Goal: Use online tool/utility: Utilize a website feature to perform a specific function

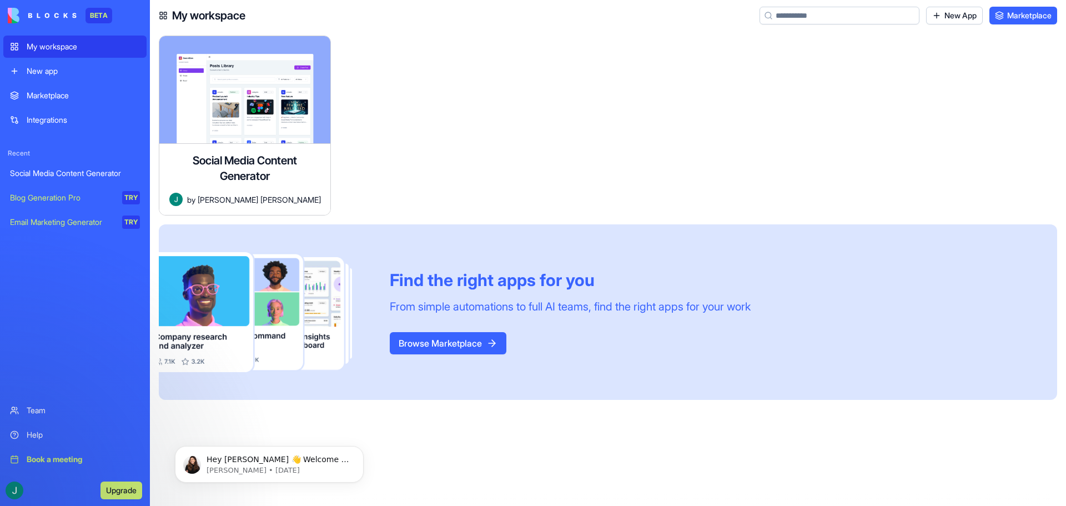
click at [962, 18] on link "New App" at bounding box center [954, 16] width 57 height 18
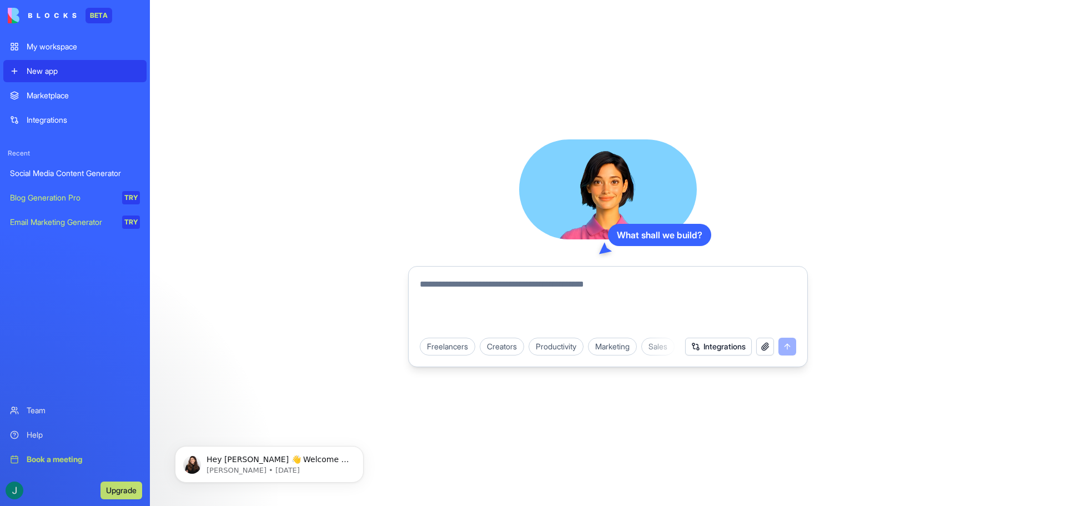
click at [57, 98] on div "Marketplace" at bounding box center [83, 95] width 113 height 11
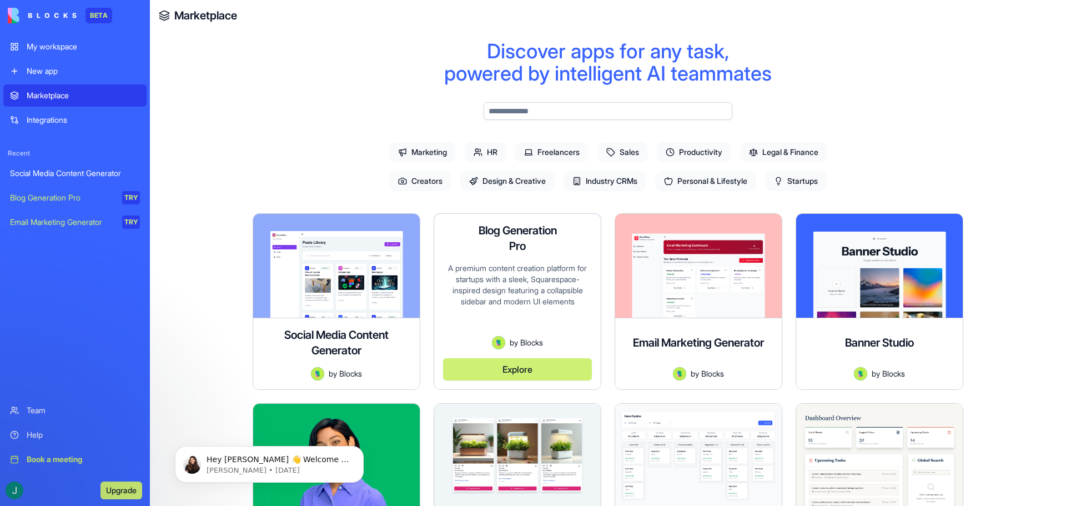
click at [490, 365] on button "Explore" at bounding box center [517, 369] width 149 height 22
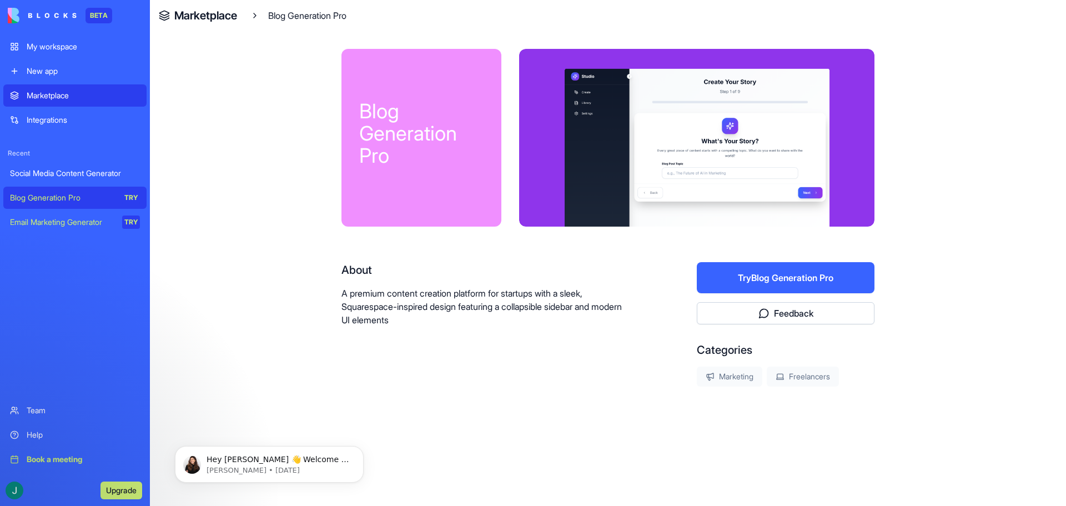
click at [764, 271] on button "Try Blog Generation Pro" at bounding box center [786, 277] width 178 height 31
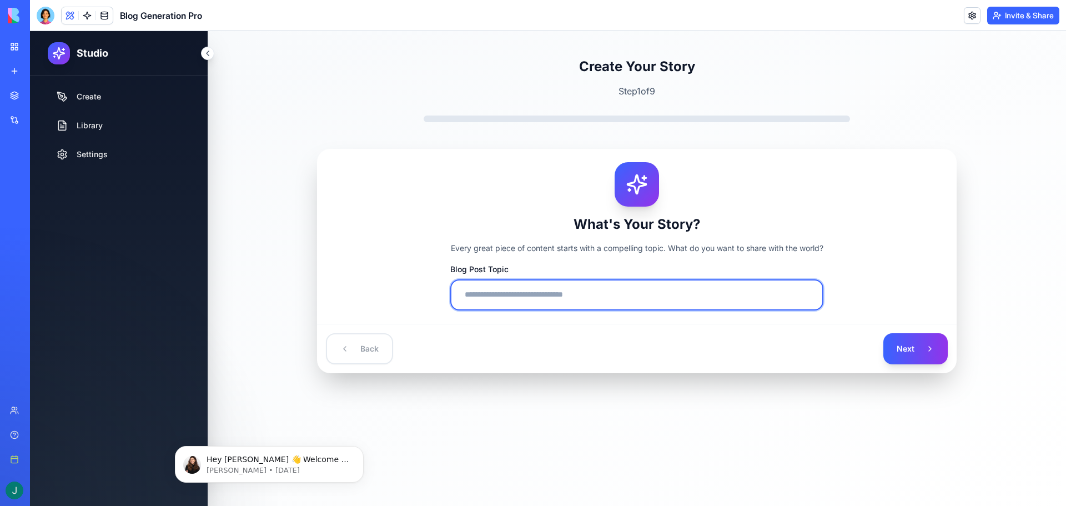
click at [661, 293] on input "Blog Post Topic" at bounding box center [636, 294] width 373 height 31
click at [537, 293] on input "Blog Post Topic" at bounding box center [636, 294] width 373 height 31
paste input "**********"
type input "**********"
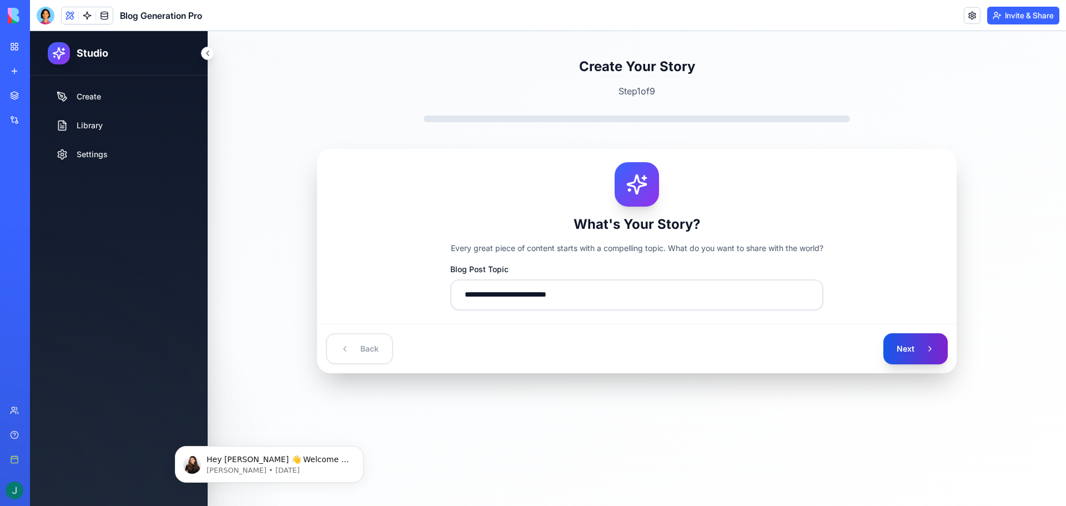
click at [918, 338] on button "Next" at bounding box center [915, 348] width 64 height 31
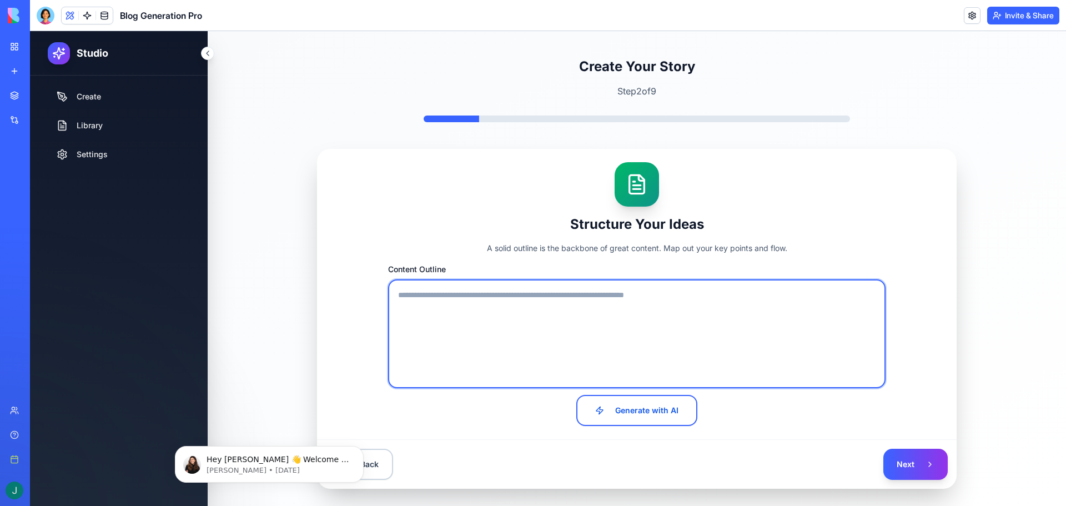
click at [685, 296] on textarea "Content Outline" at bounding box center [636, 333] width 497 height 109
click at [685, 298] on textarea "Content Outline" at bounding box center [636, 333] width 497 height 109
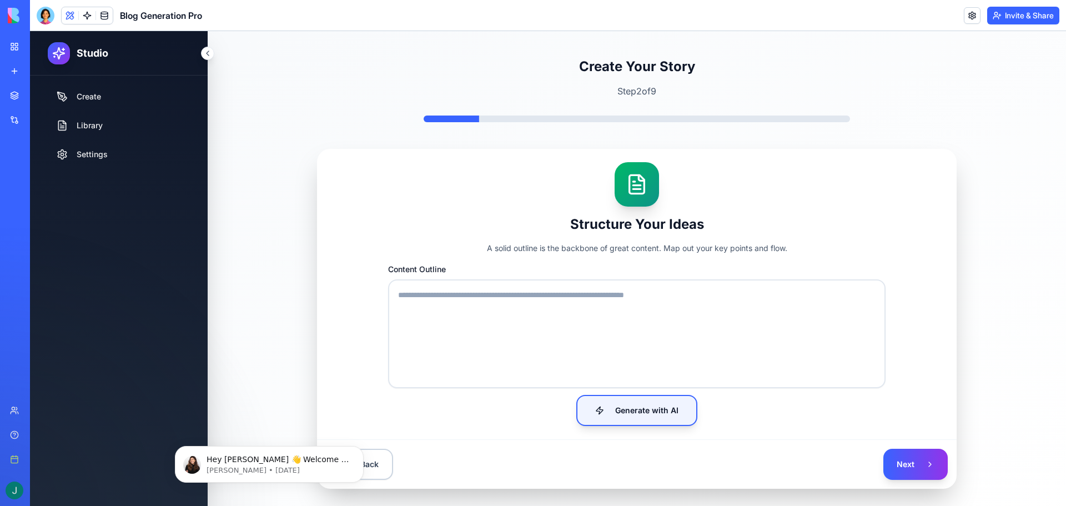
click at [638, 397] on button "Generate with AI" at bounding box center [636, 410] width 121 height 31
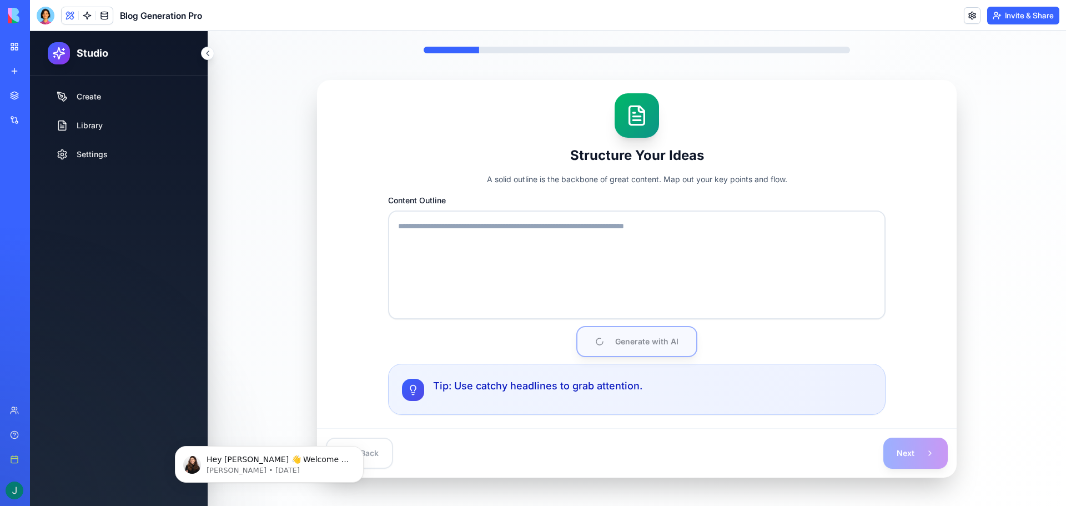
scroll to position [76, 0]
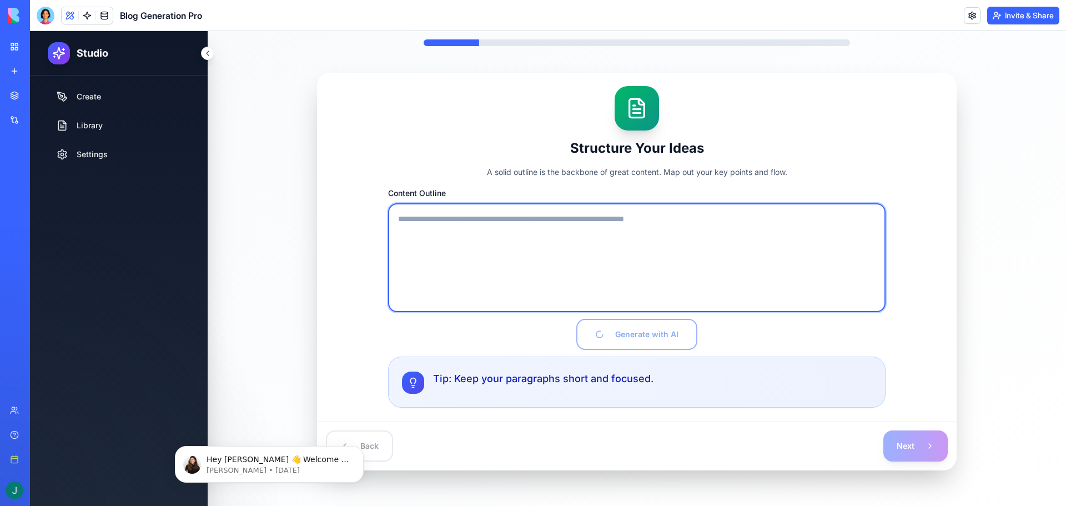
click at [512, 258] on textarea "Content Outline" at bounding box center [636, 257] width 497 height 109
type textarea "**********"
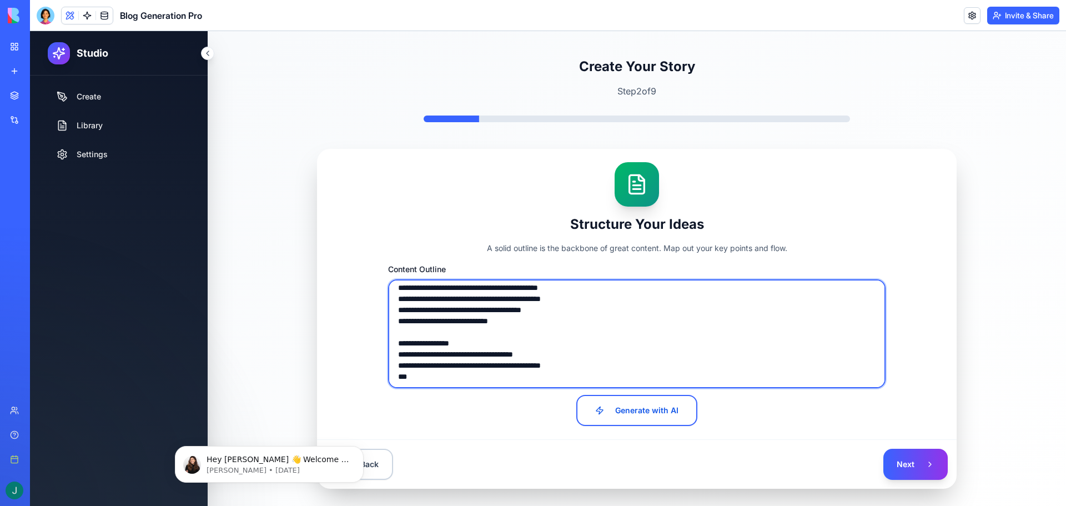
scroll to position [355, 0]
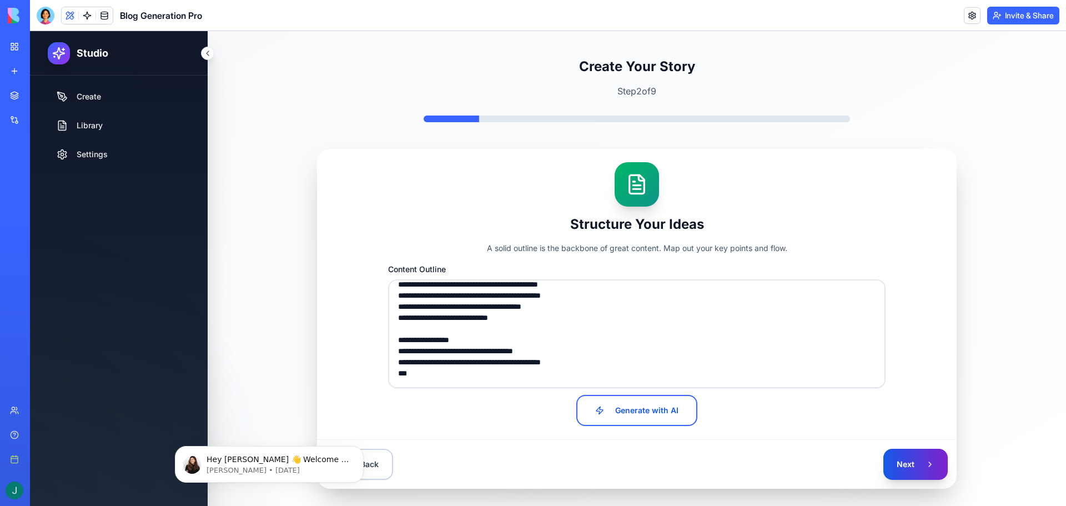
click at [920, 461] on button "Next" at bounding box center [915, 464] width 64 height 31
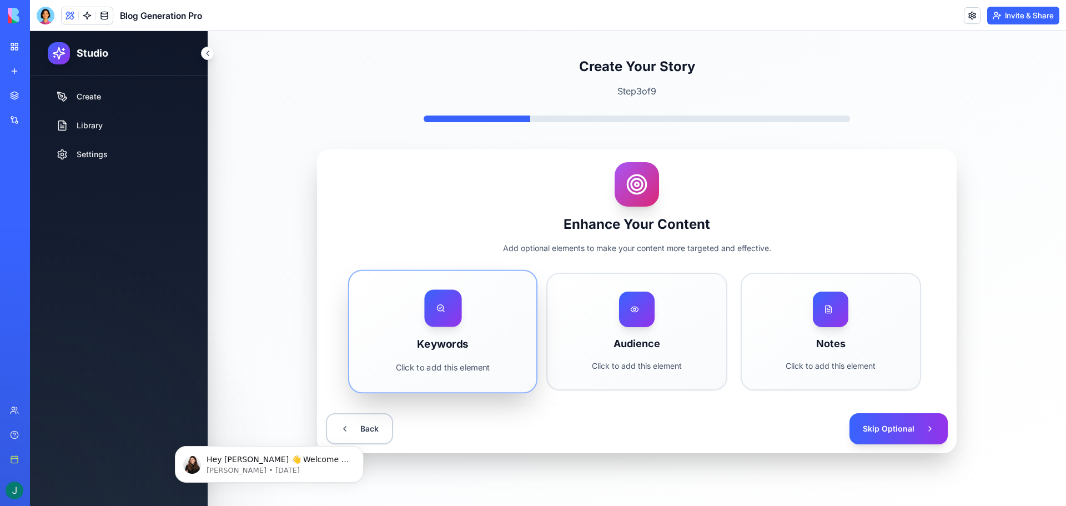
click at [488, 326] on div "Keywords Click to add this element" at bounding box center [442, 331] width 187 height 121
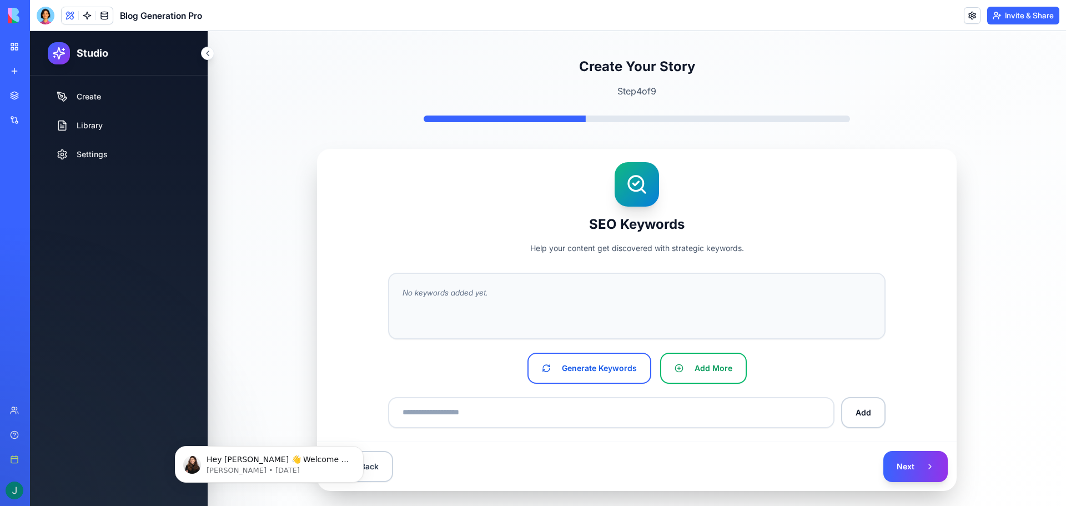
click at [515, 298] on div "No keywords added yet." at bounding box center [636, 292] width 469 height 11
click at [435, 279] on div "No keywords added yet." at bounding box center [636, 306] width 497 height 67
click at [422, 291] on span "No keywords added yet." at bounding box center [444, 292] width 85 height 11
click at [448, 293] on span "No keywords added yet." at bounding box center [444, 292] width 85 height 11
drag, startPoint x: 506, startPoint y: 291, endPoint x: 442, endPoint y: 298, distance: 64.7
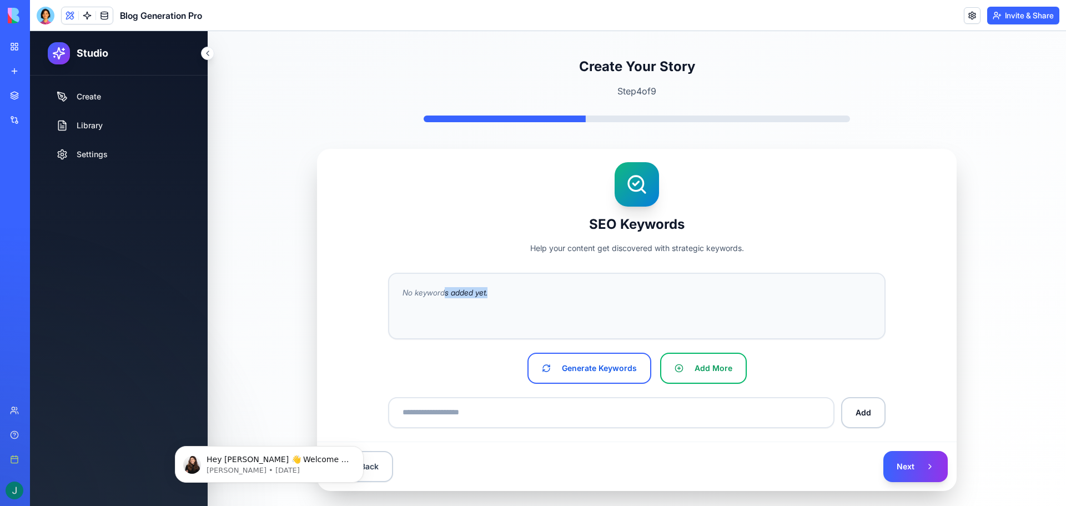
click at [442, 298] on div "No keywords added yet." at bounding box center [636, 292] width 469 height 11
click at [611, 311] on div "No keywords added yet." at bounding box center [636, 306] width 497 height 67
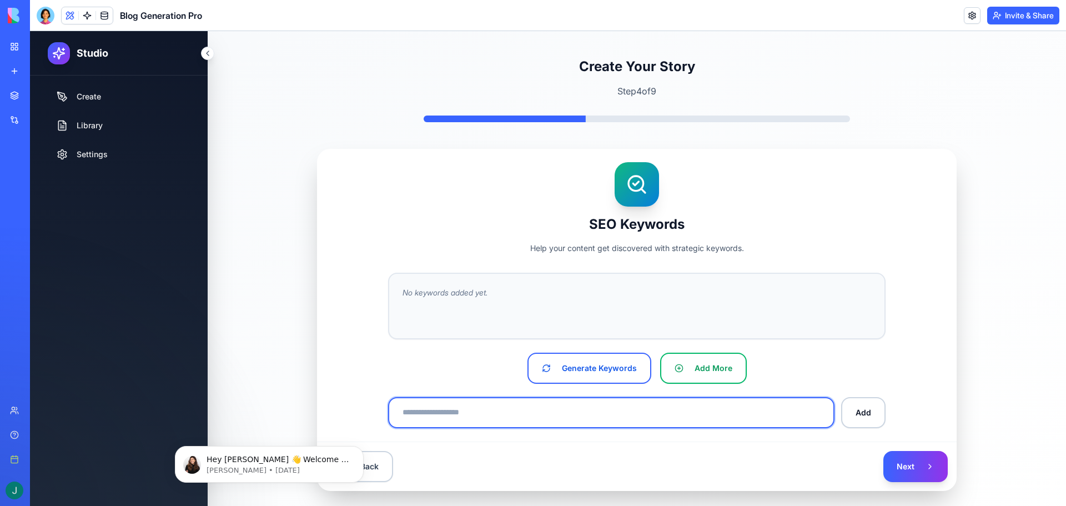
click at [516, 419] on input at bounding box center [611, 412] width 446 height 31
paste input "**********"
type input "**********"
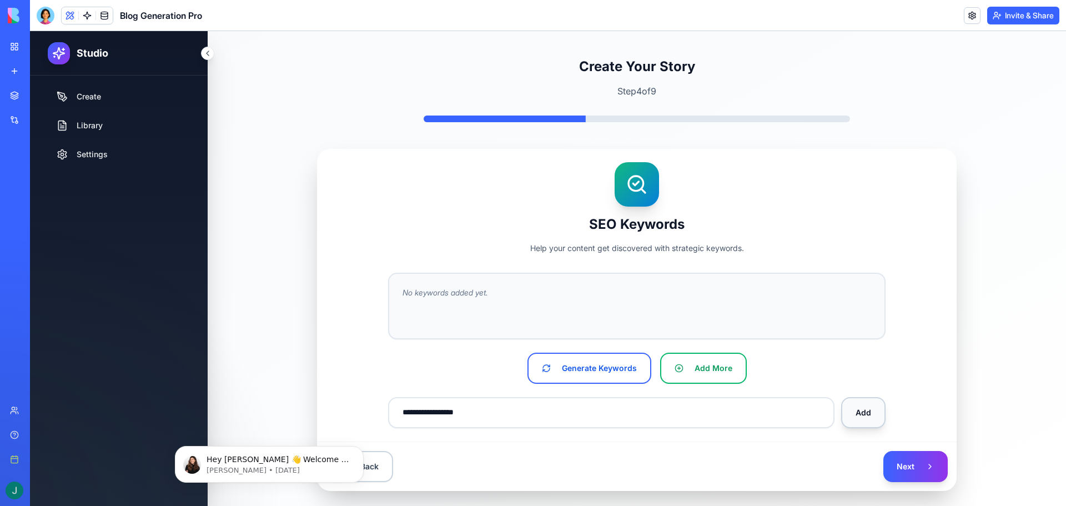
click at [861, 414] on button "Add" at bounding box center [863, 412] width 44 height 31
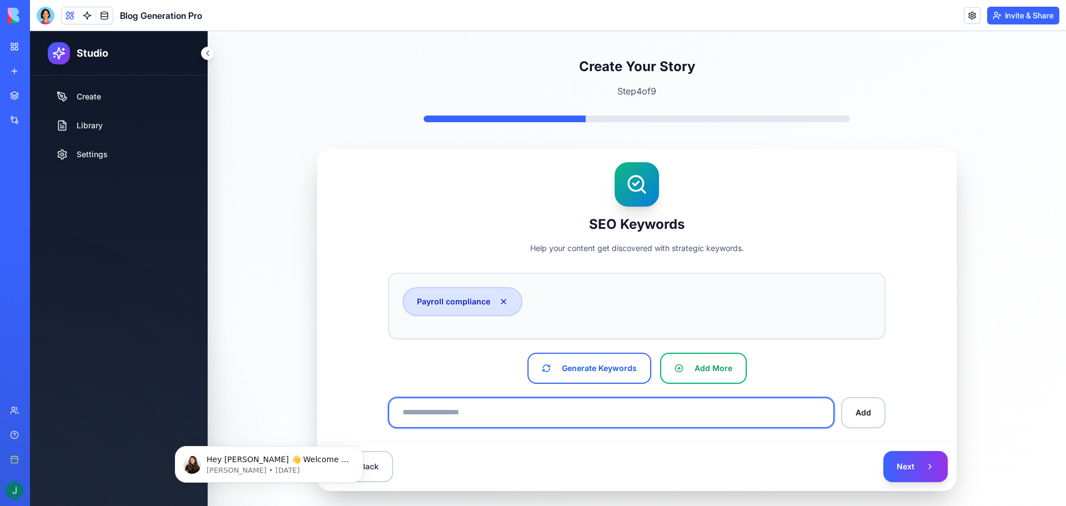
click at [546, 409] on input at bounding box center [611, 412] width 446 height 31
paste input "**********"
type input "**********"
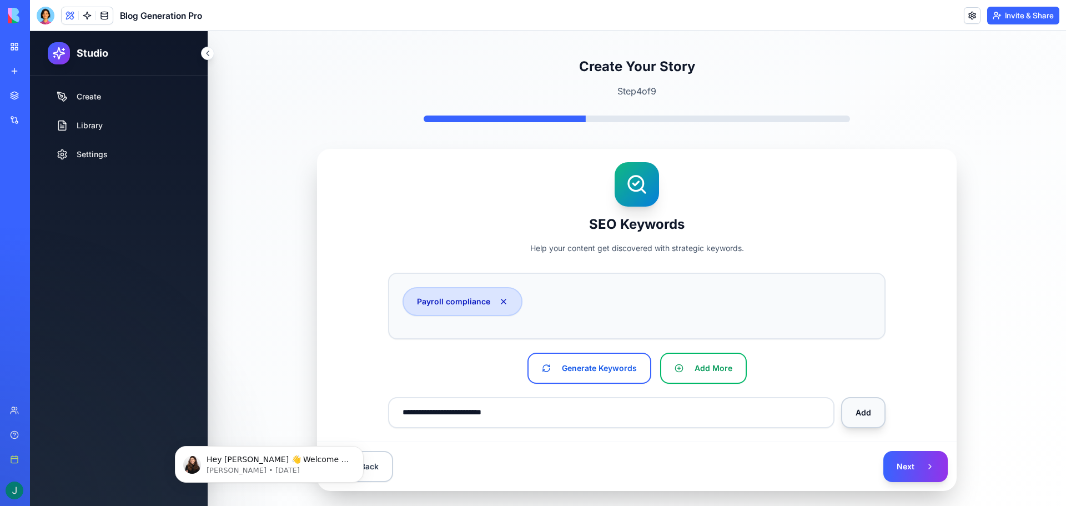
click at [870, 417] on button "Add" at bounding box center [863, 412] width 44 height 31
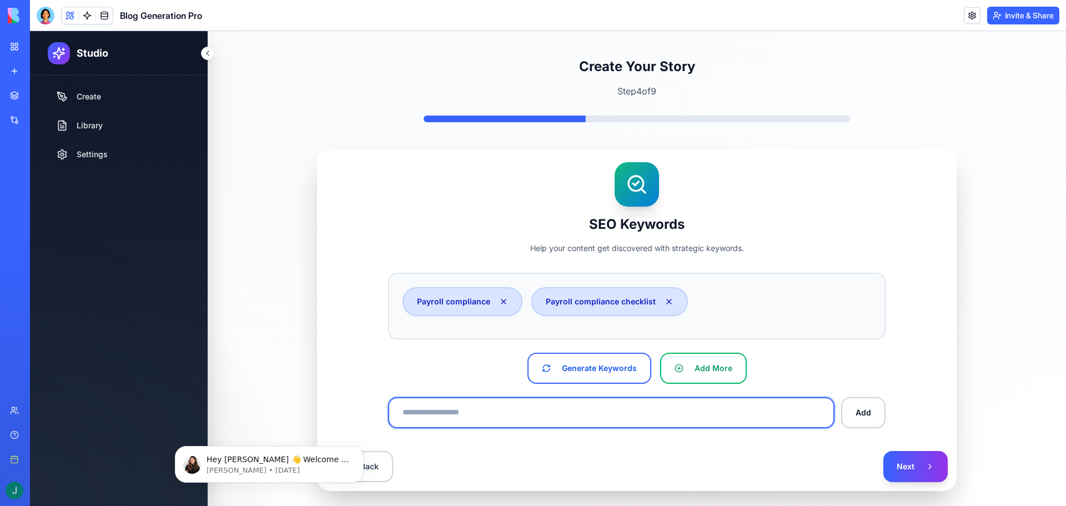
click at [549, 417] on input at bounding box center [611, 412] width 446 height 31
paste input "**********"
type input "**********"
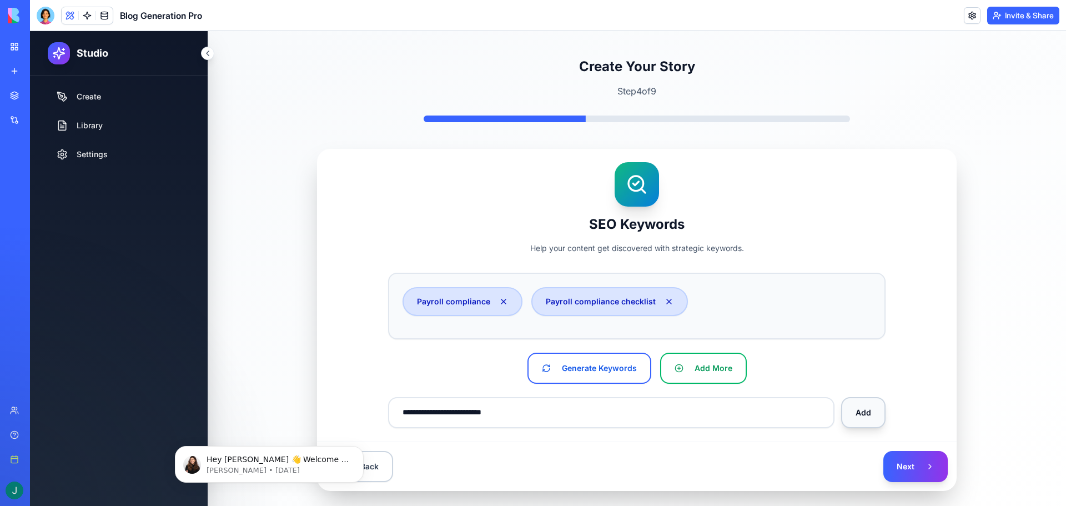
click at [870, 411] on button "Add" at bounding box center [863, 412] width 44 height 31
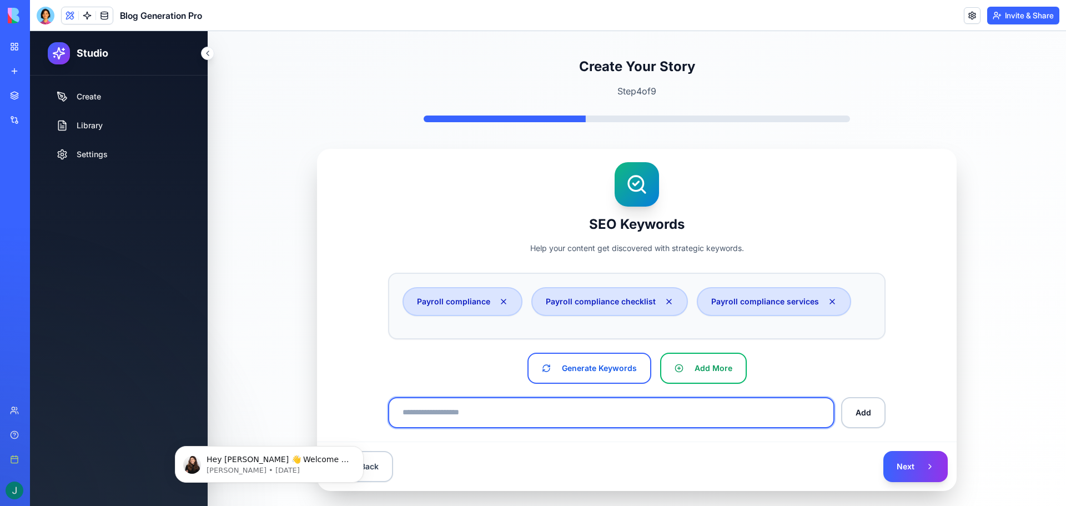
click at [556, 412] on input at bounding box center [611, 412] width 446 height 31
paste input "**********"
drag, startPoint x: 543, startPoint y: 415, endPoint x: 471, endPoint y: 418, distance: 71.7
click at [471, 418] on input "**********" at bounding box center [611, 412] width 446 height 31
type input "**********"
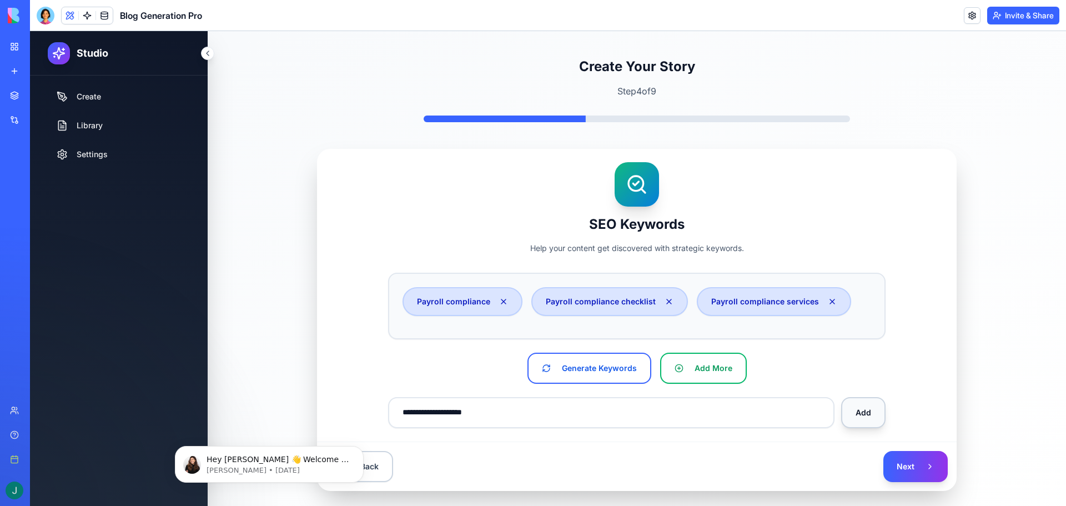
click at [858, 406] on button "Add" at bounding box center [863, 412] width 44 height 31
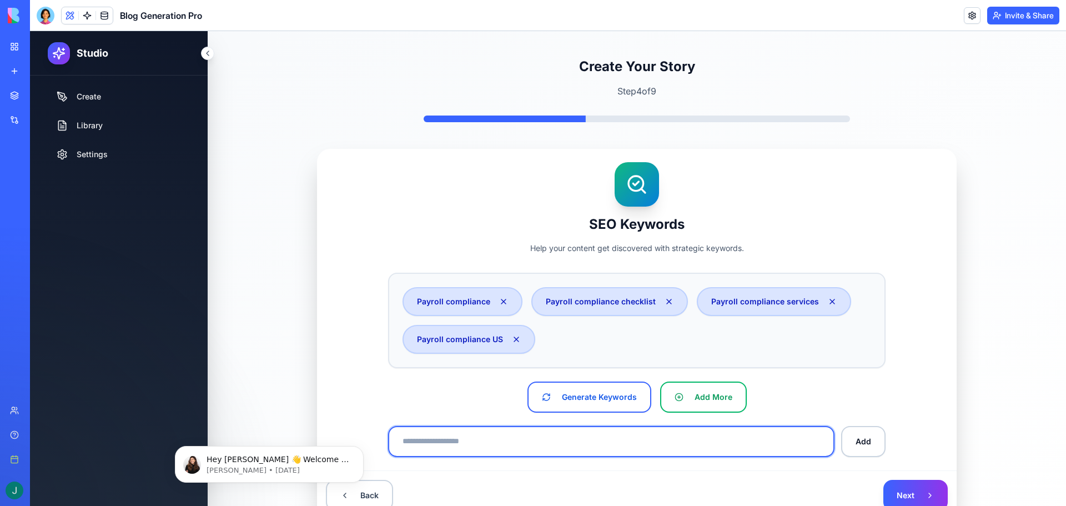
click at [496, 442] on input at bounding box center [611, 441] width 446 height 31
paste input "**********"
click at [469, 442] on input "**********" at bounding box center [611, 441] width 446 height 31
drag, startPoint x: 542, startPoint y: 444, endPoint x: 513, endPoint y: 446, distance: 29.6
click at [513, 446] on input "**********" at bounding box center [611, 441] width 446 height 31
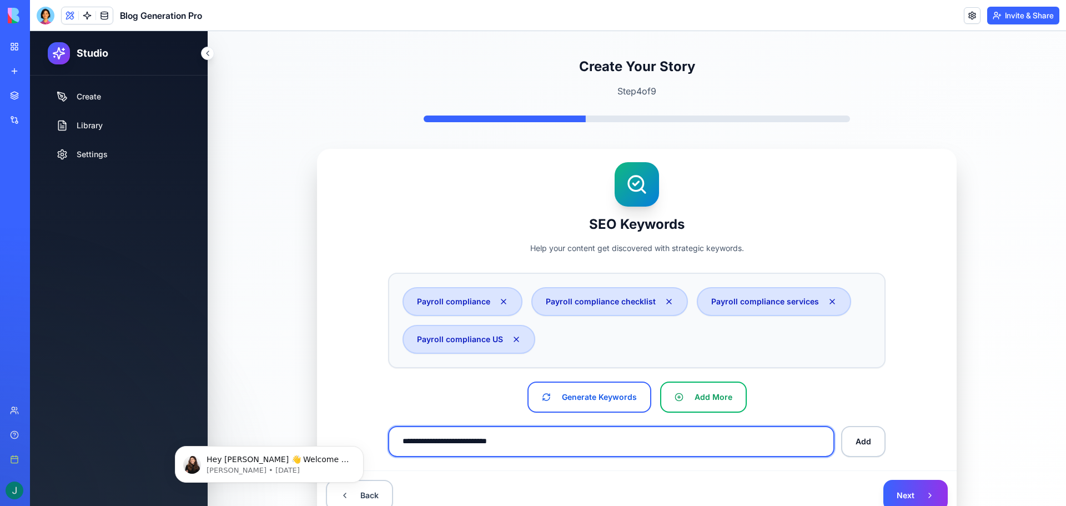
click at [440, 444] on input "**********" at bounding box center [611, 441] width 446 height 31
type input "**********"
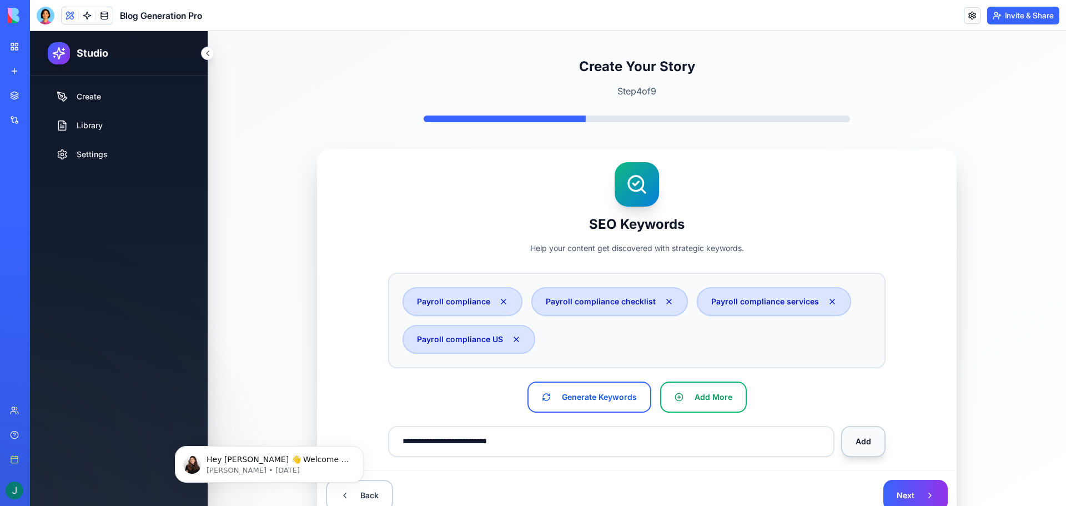
click at [847, 438] on button "Add" at bounding box center [863, 441] width 44 height 31
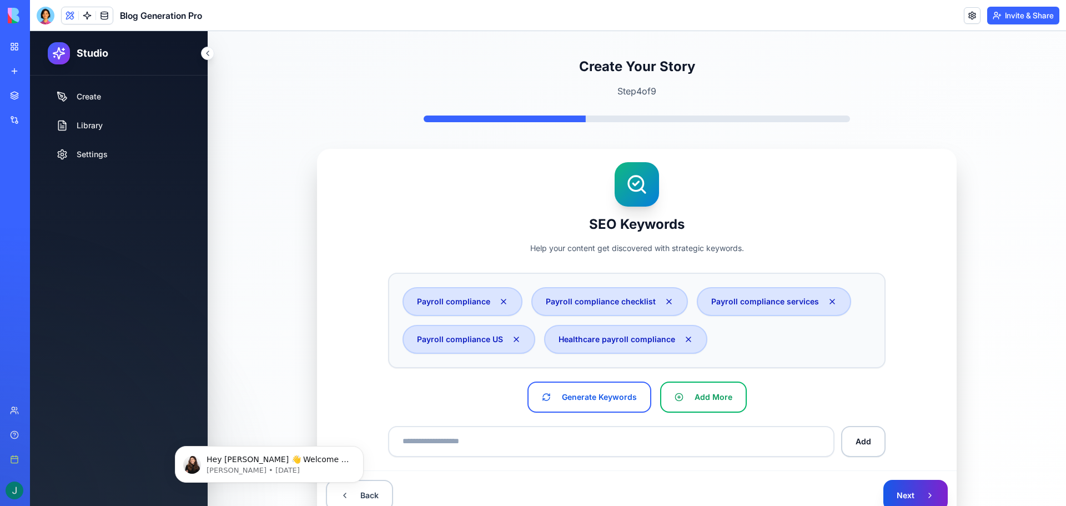
click at [905, 489] on button "Next" at bounding box center [915, 495] width 64 height 31
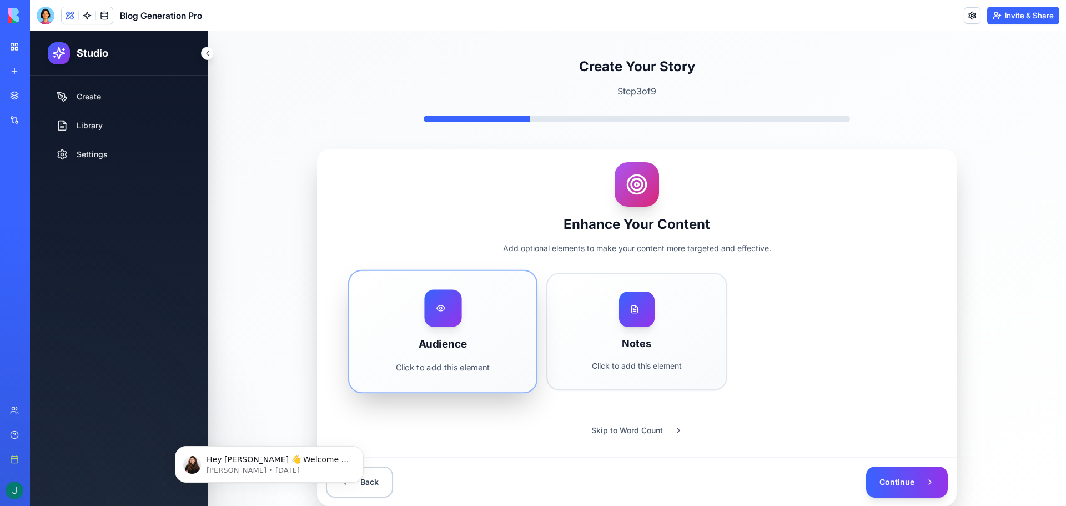
click at [466, 316] on div "Audience Click to add this element" at bounding box center [442, 331] width 187 height 121
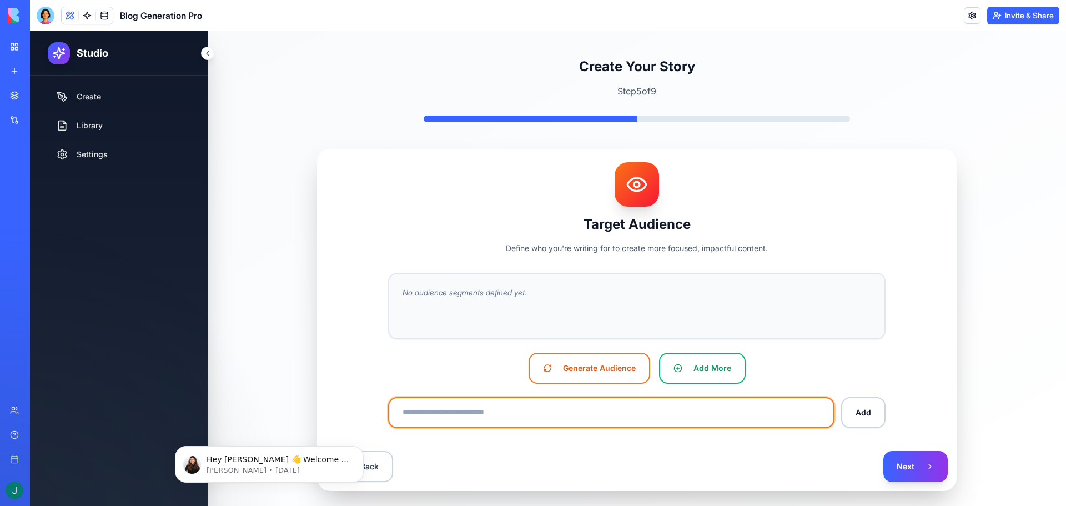
click at [524, 410] on input at bounding box center [611, 412] width 446 height 31
type input "**********"
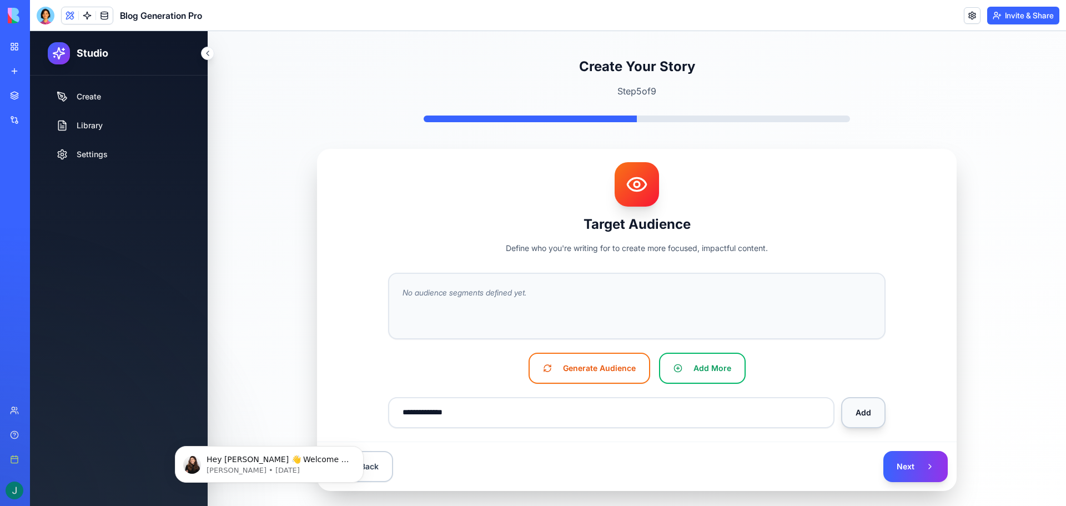
click at [856, 414] on button "Add" at bounding box center [863, 412] width 44 height 31
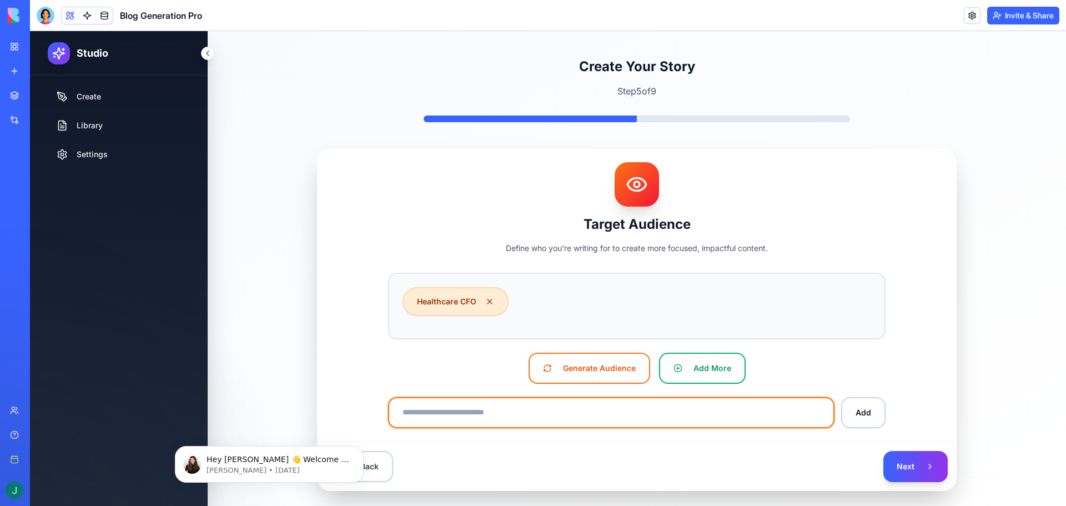
click at [541, 419] on input at bounding box center [611, 412] width 446 height 31
type input "**********"
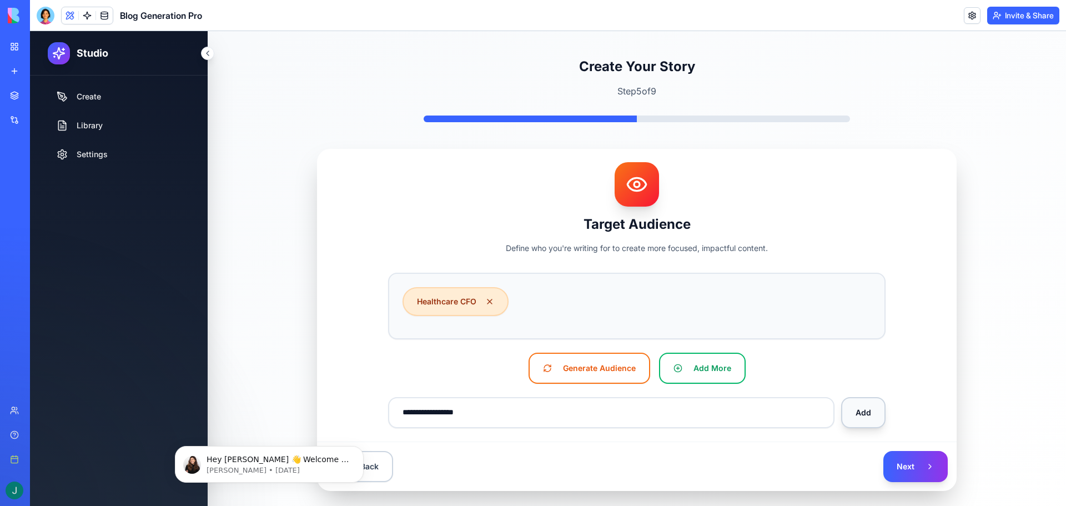
click at [854, 409] on button "Add" at bounding box center [863, 412] width 44 height 31
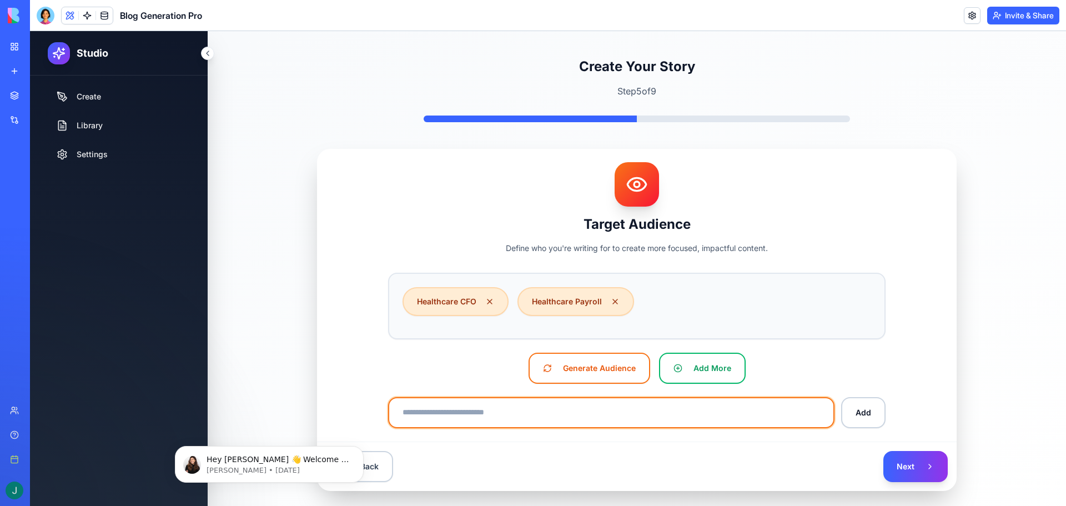
click at [484, 412] on input at bounding box center [611, 412] width 446 height 31
type input "*******"
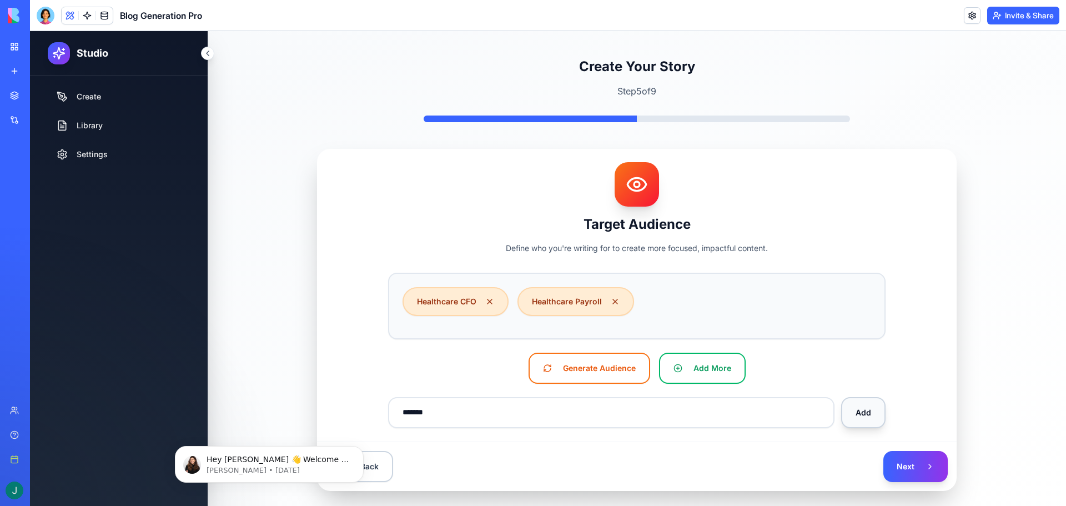
click at [852, 421] on button "Add" at bounding box center [863, 412] width 44 height 31
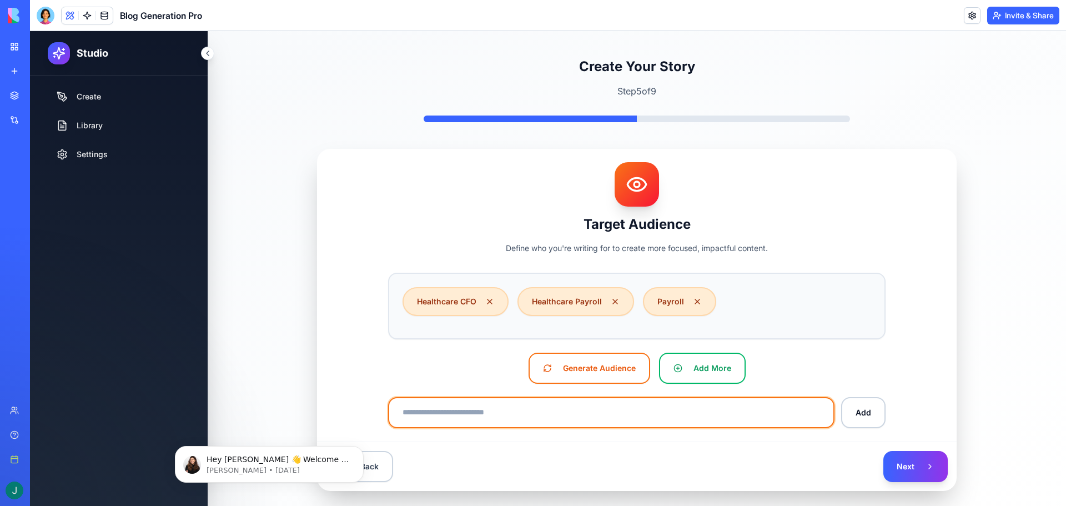
click at [570, 422] on input at bounding box center [611, 412] width 446 height 31
type input "***"
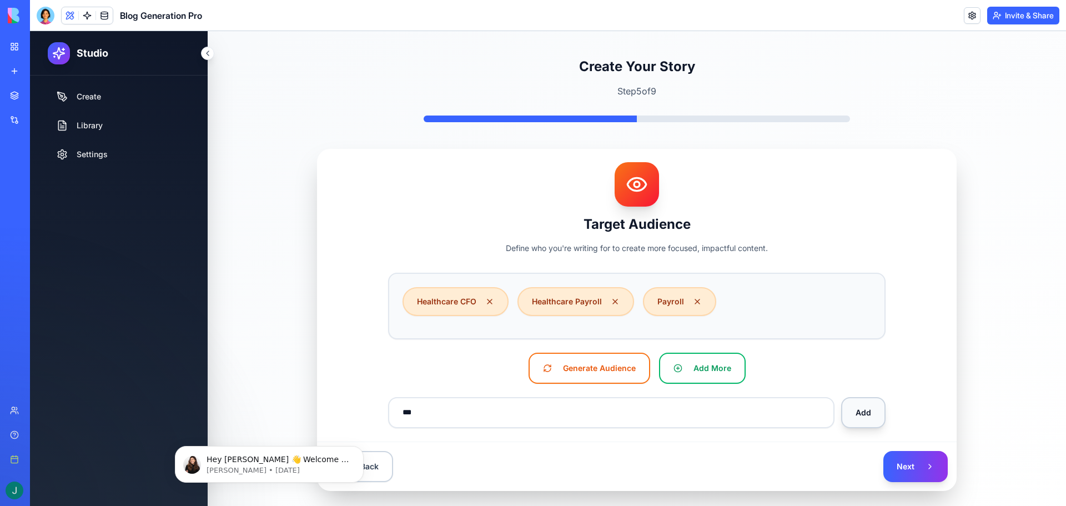
click at [870, 416] on button "Add" at bounding box center [863, 412] width 44 height 31
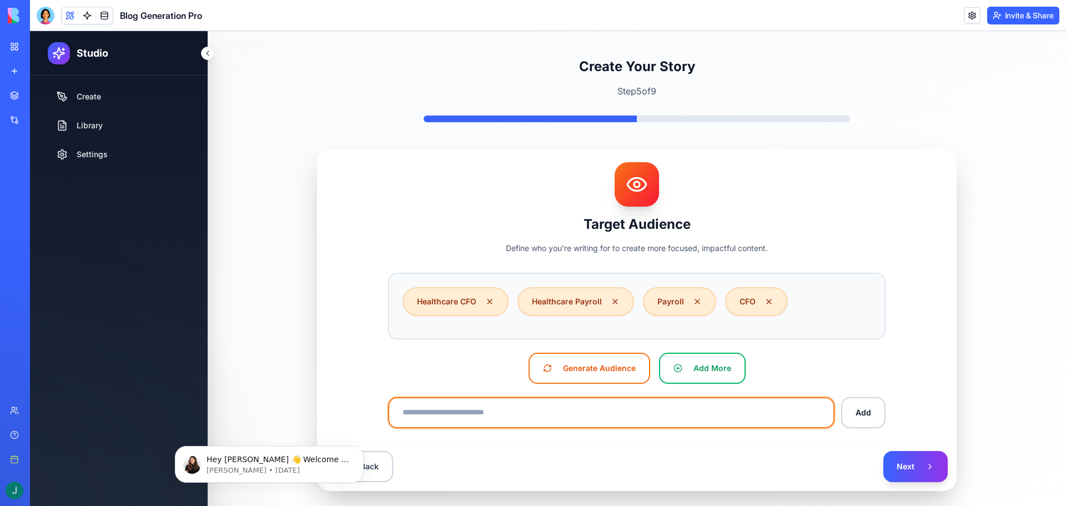
click at [487, 407] on input at bounding box center [611, 412] width 446 height 31
type input "*******"
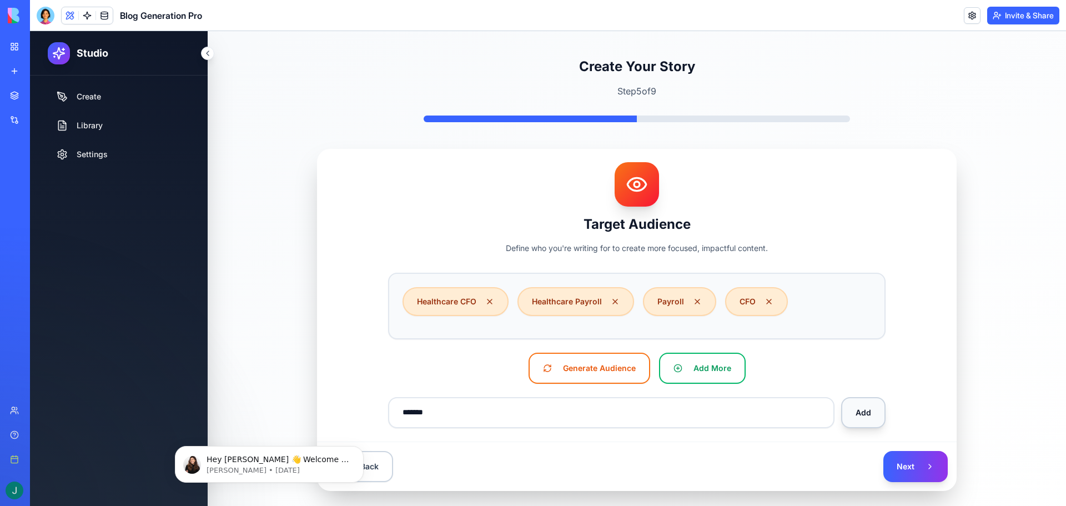
click at [858, 406] on button "Add" at bounding box center [863, 412] width 44 height 31
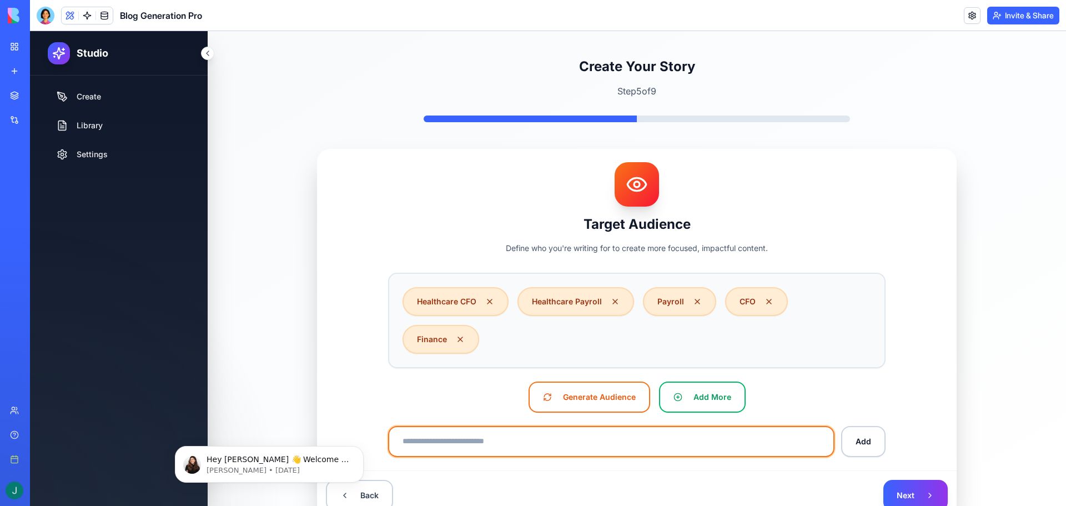
click at [551, 426] on input at bounding box center [611, 441] width 446 height 31
type input "**********"
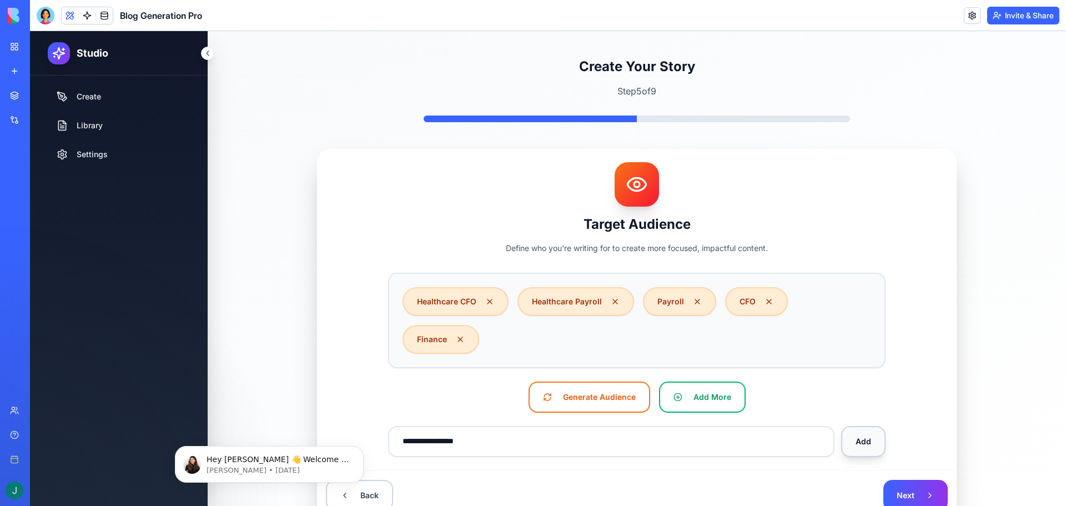
click at [847, 426] on button "Add" at bounding box center [863, 441] width 44 height 31
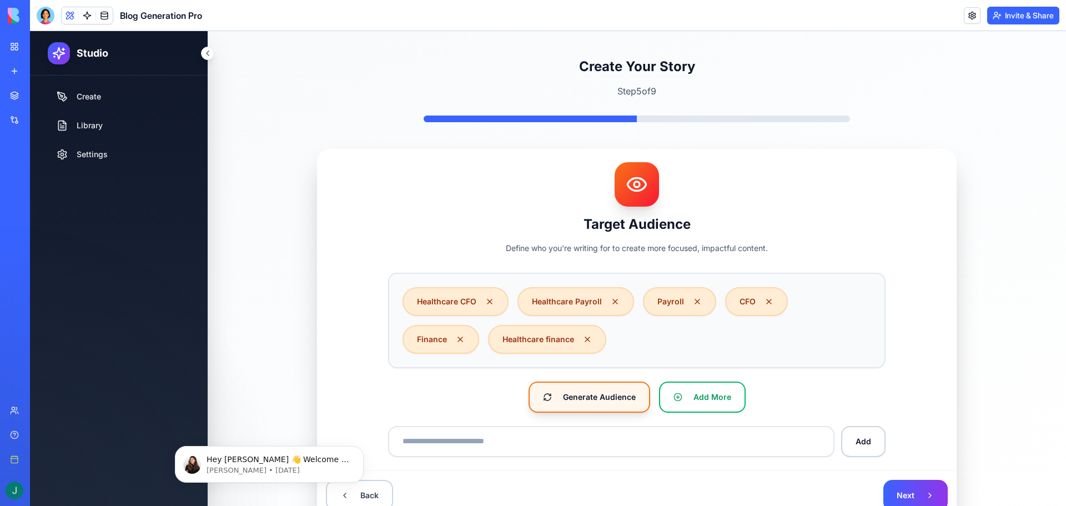
click at [597, 397] on button "Generate Audience" at bounding box center [589, 396] width 122 height 31
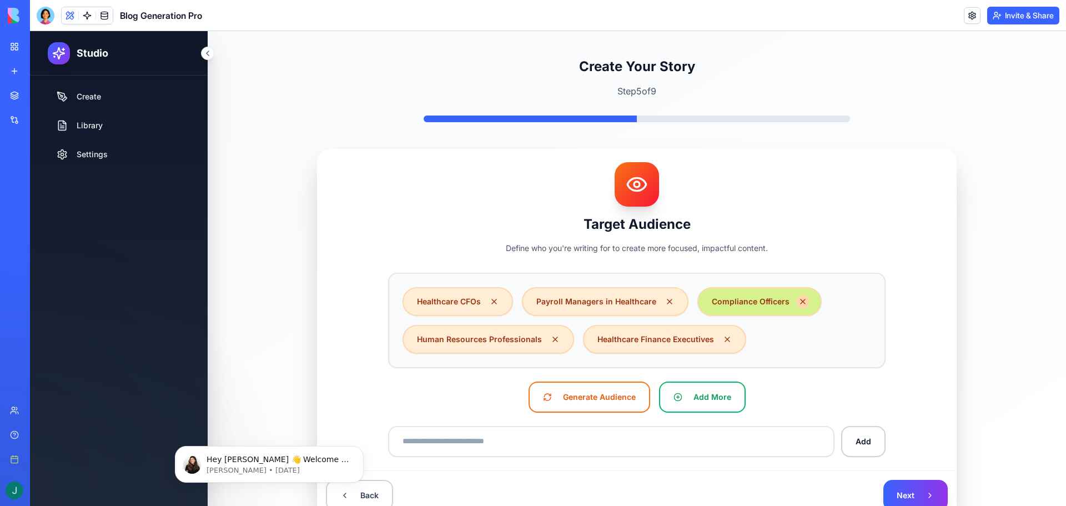
click at [801, 300] on icon "Remove Compliance Officers" at bounding box center [803, 301] width 4 height 4
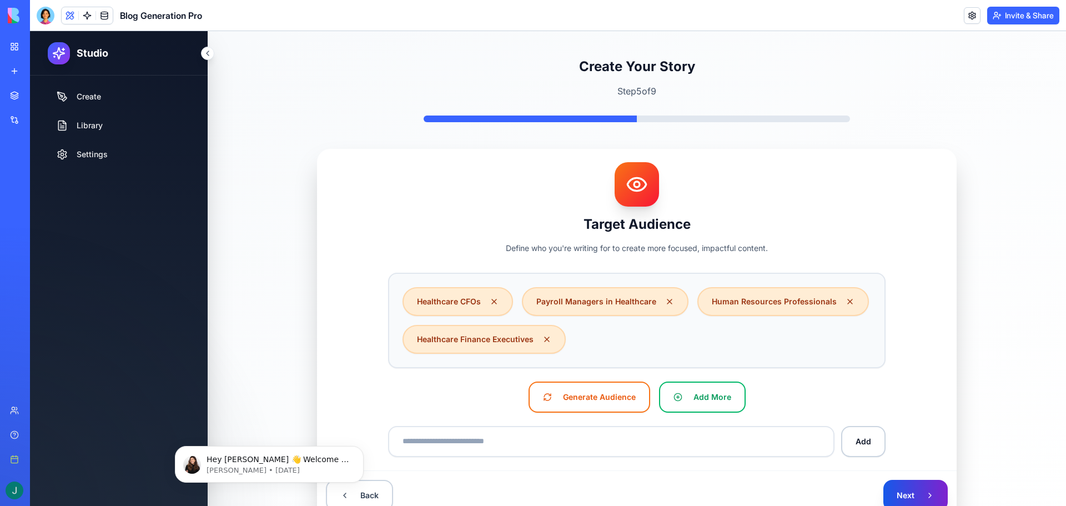
click at [908, 490] on button "Next" at bounding box center [915, 495] width 64 height 31
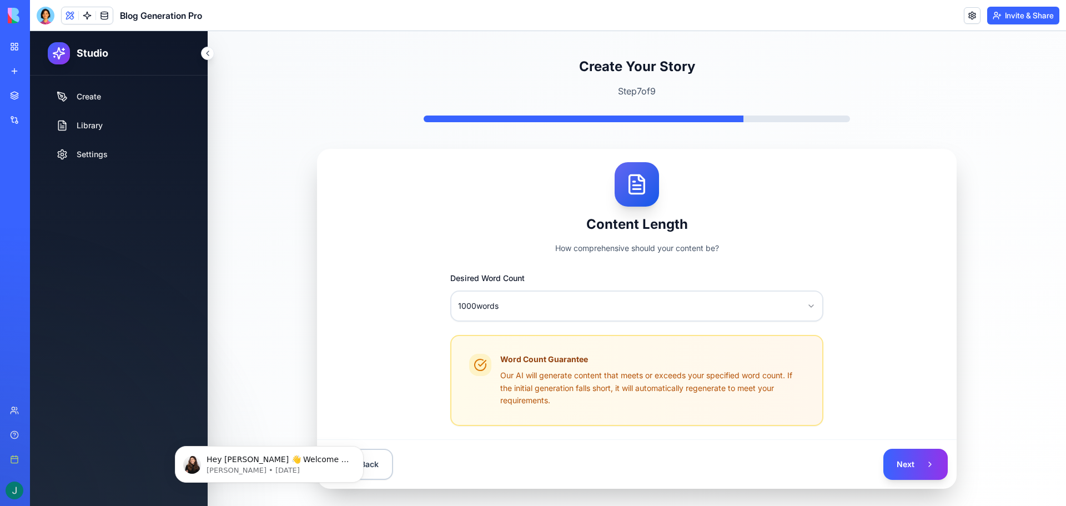
click at [636, 311] on html "**********" at bounding box center [548, 277] width 1036 height 493
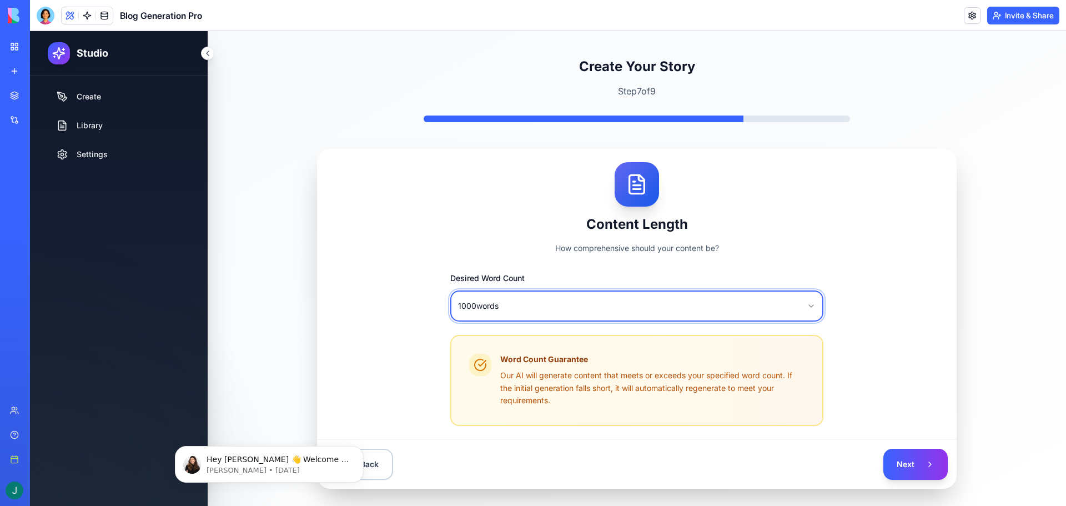
click at [628, 306] on html "**********" at bounding box center [548, 277] width 1036 height 493
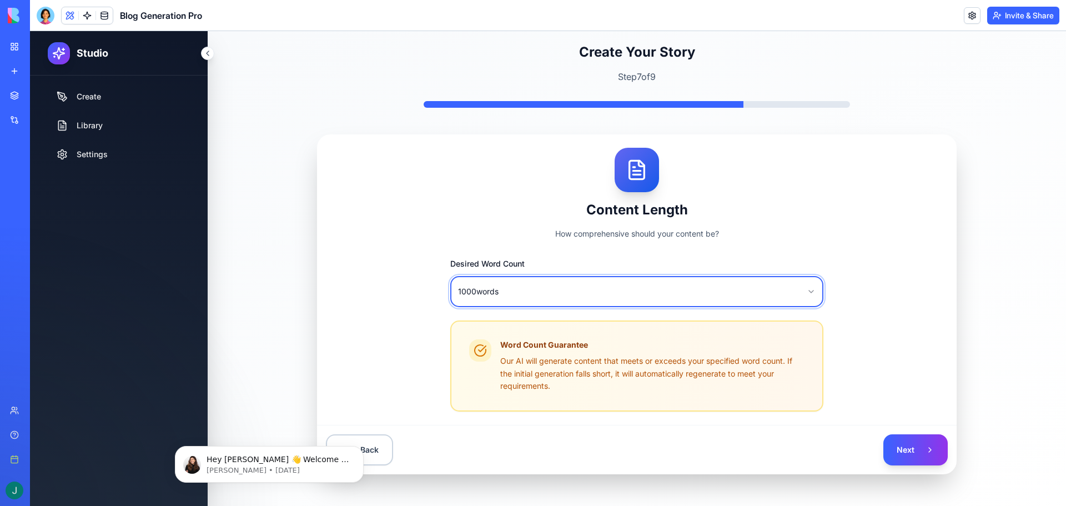
scroll to position [18, 0]
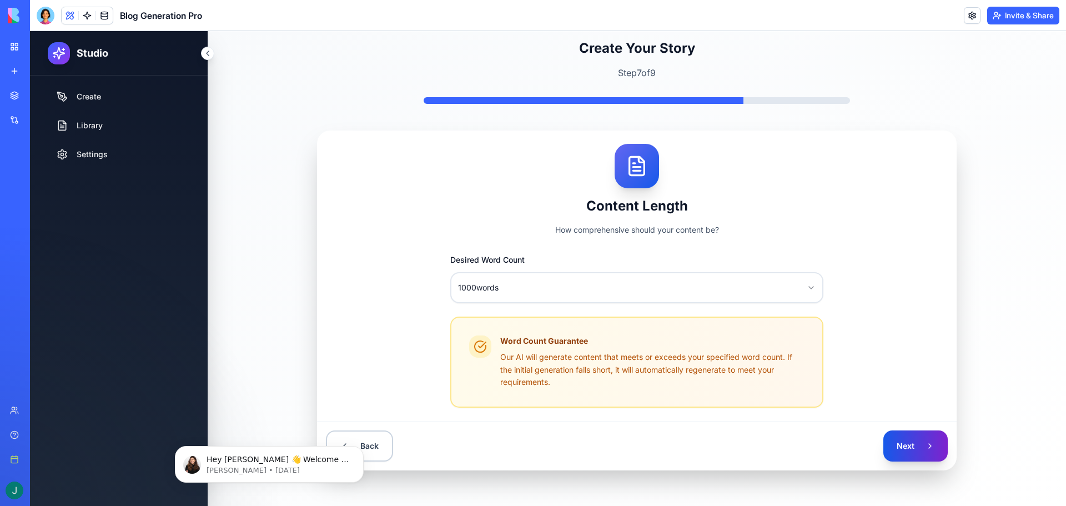
click at [915, 441] on button "Next" at bounding box center [915, 445] width 64 height 31
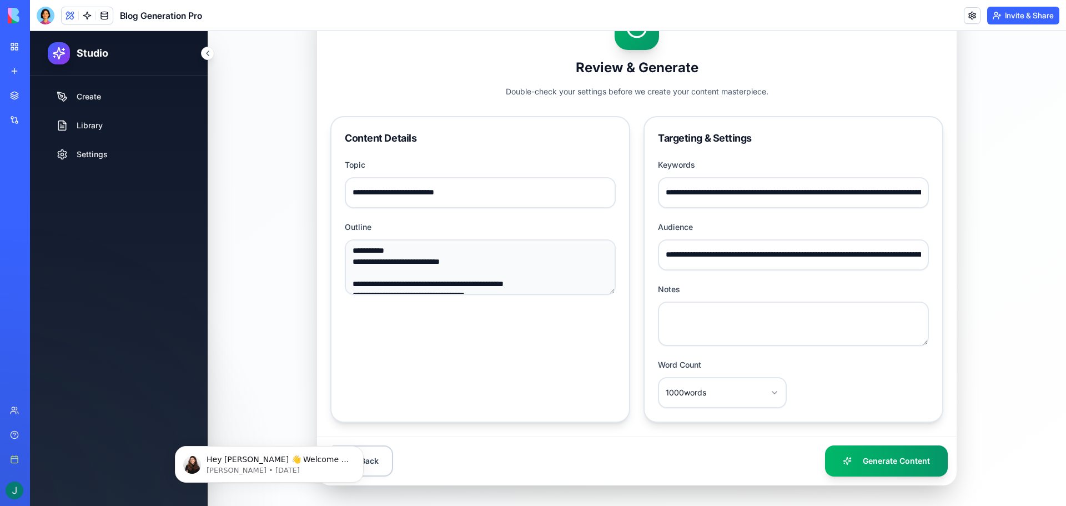
scroll to position [172, 0]
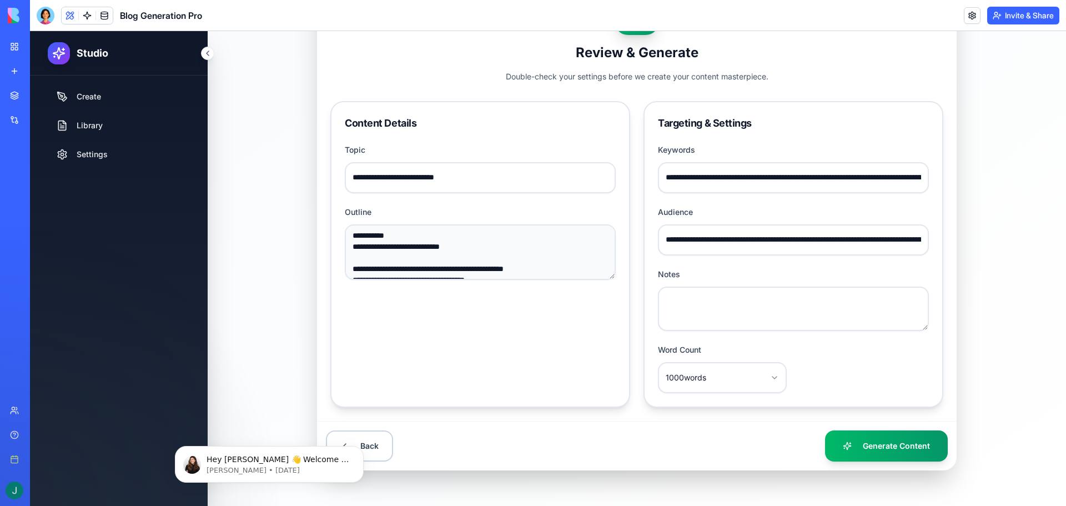
click at [807, 315] on textarea "Notes" at bounding box center [793, 308] width 271 height 44
click at [861, 300] on textarea "**********" at bounding box center [793, 308] width 271 height 44
click at [857, 300] on textarea "**********" at bounding box center [793, 308] width 271 height 44
click at [859, 300] on textarea "**********" at bounding box center [793, 308] width 271 height 44
click at [894, 297] on textarea "**********" at bounding box center [793, 308] width 271 height 44
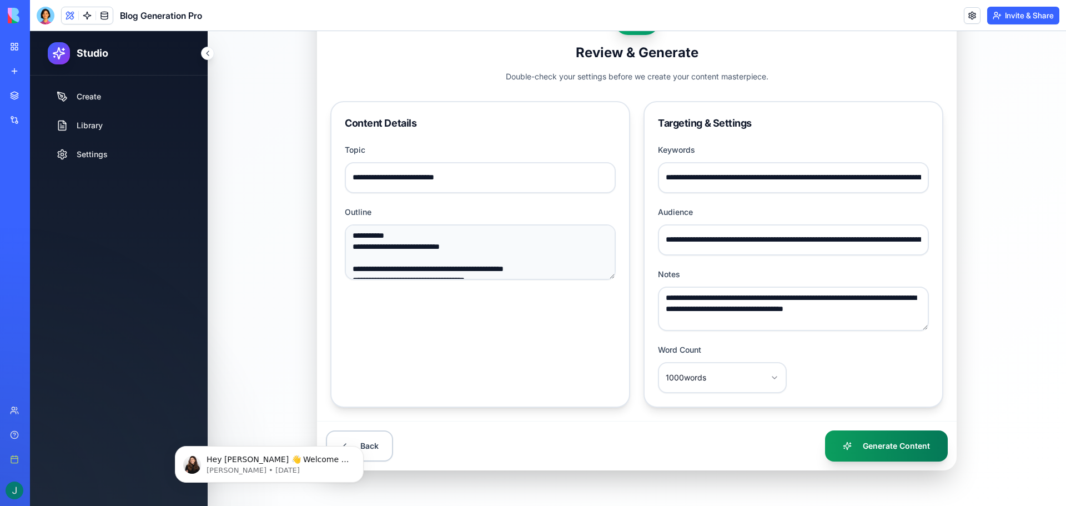
type textarea "**********"
click at [899, 437] on button "Generate Content" at bounding box center [886, 445] width 123 height 31
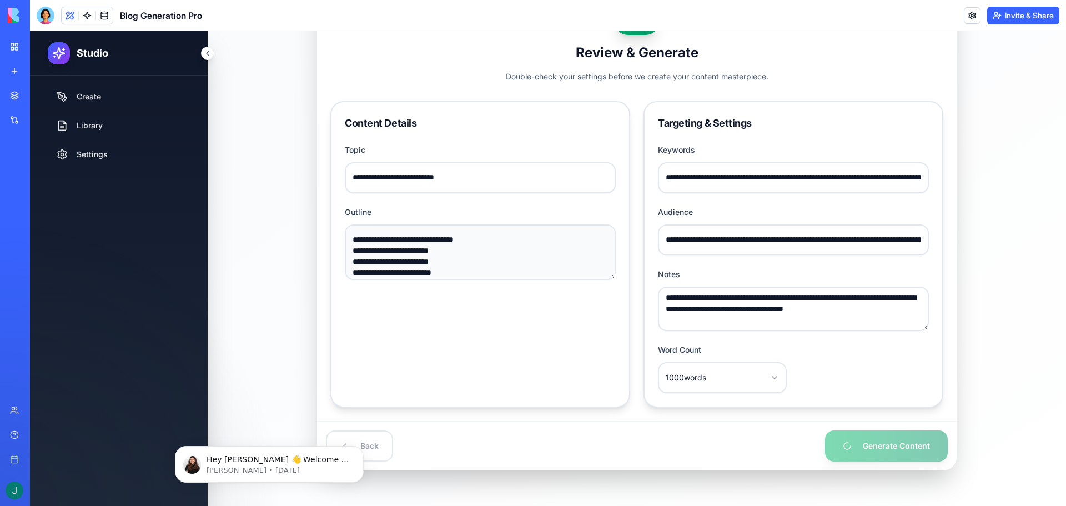
scroll to position [400, 0]
click at [363, 450] on icon "Dismiss notification" at bounding box center [361, 449] width 6 height 6
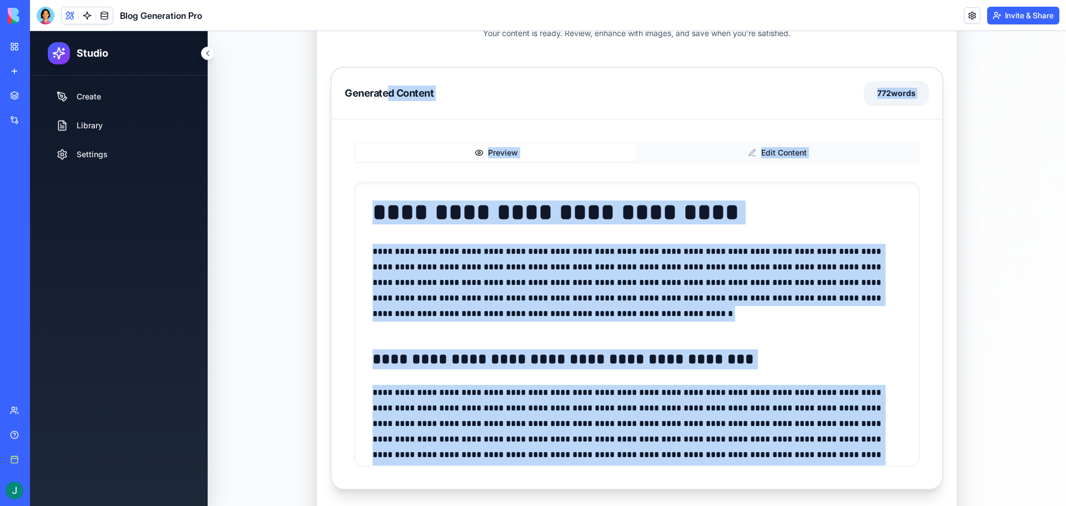
scroll to position [123, 0]
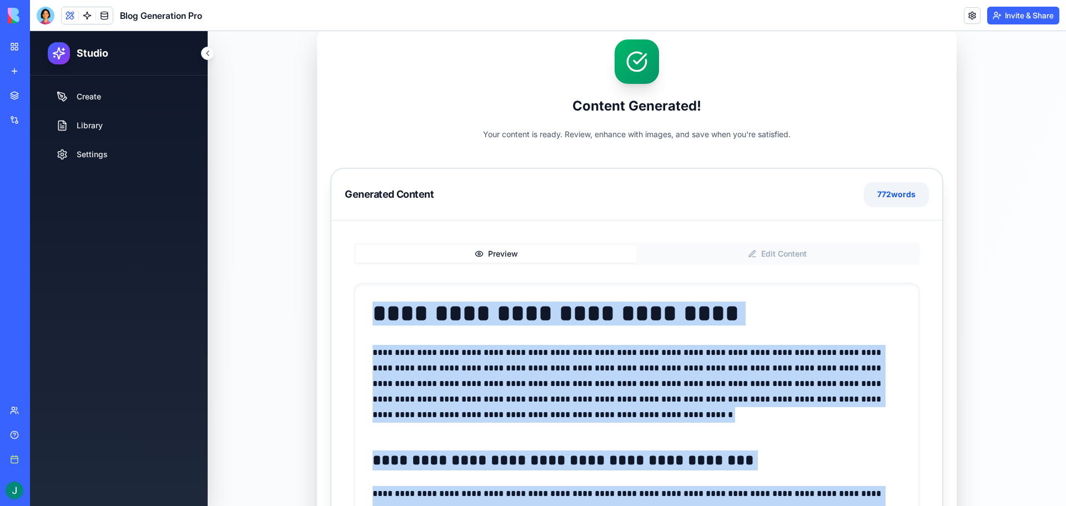
drag, startPoint x: 821, startPoint y: 360, endPoint x: 373, endPoint y: 311, distance: 451.3
copy div "**********"
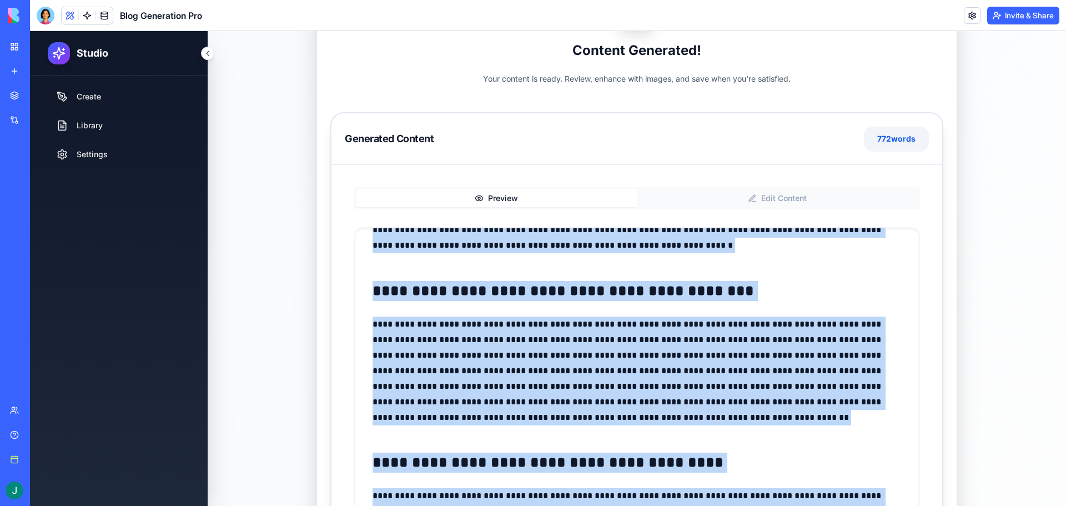
scroll to position [0, 0]
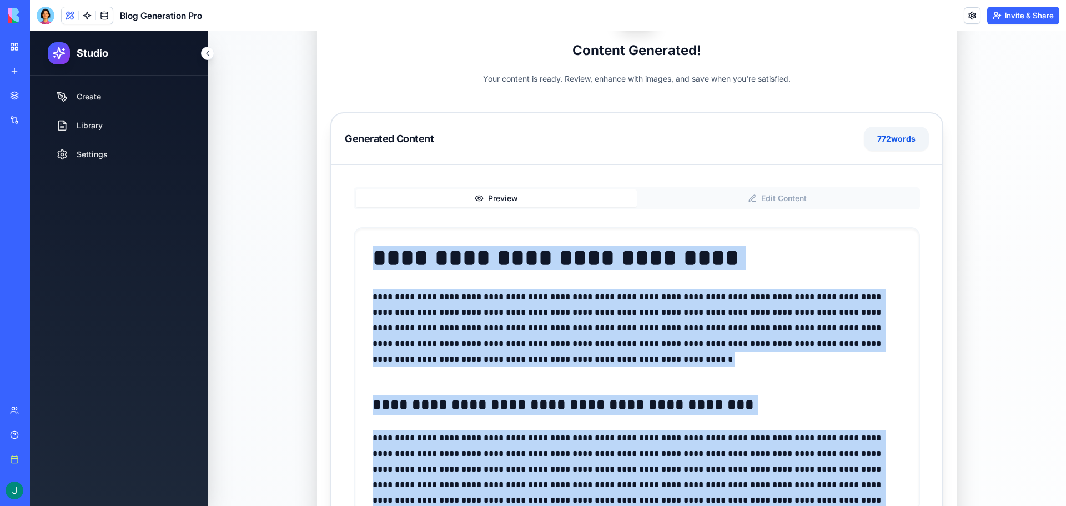
click at [932, 244] on div "**********" at bounding box center [636, 349] width 611 height 369
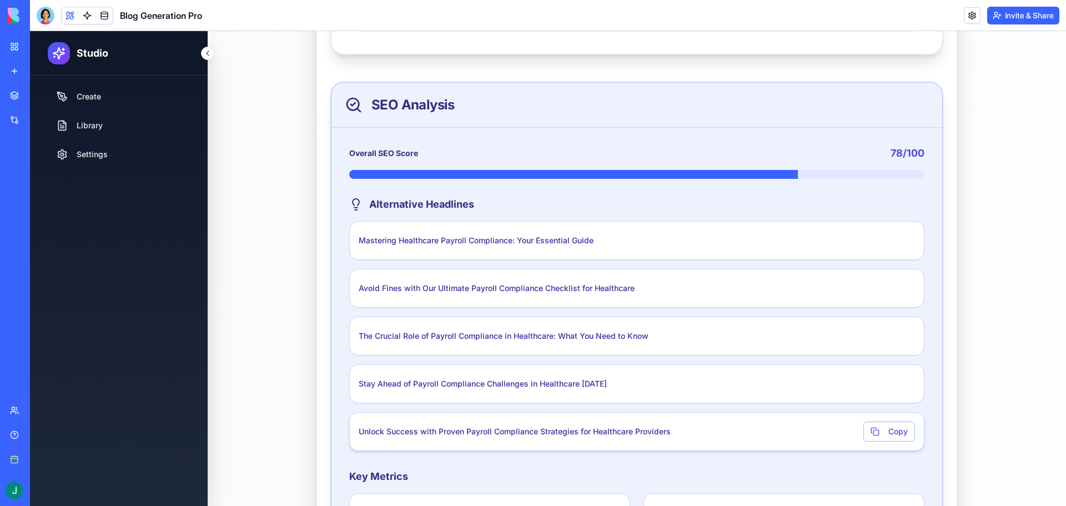
scroll to position [678, 0]
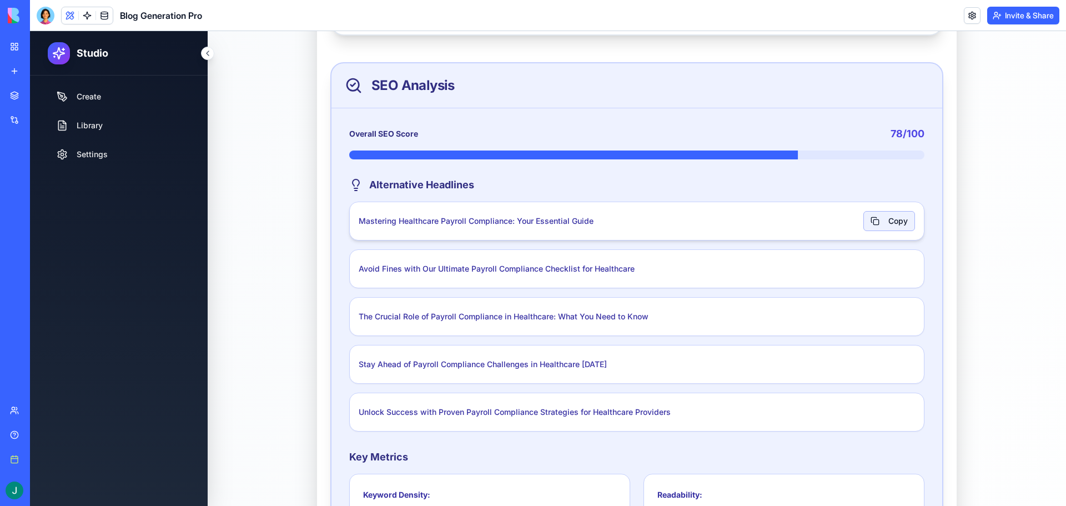
click at [881, 216] on button "Copy" at bounding box center [889, 221] width 52 height 20
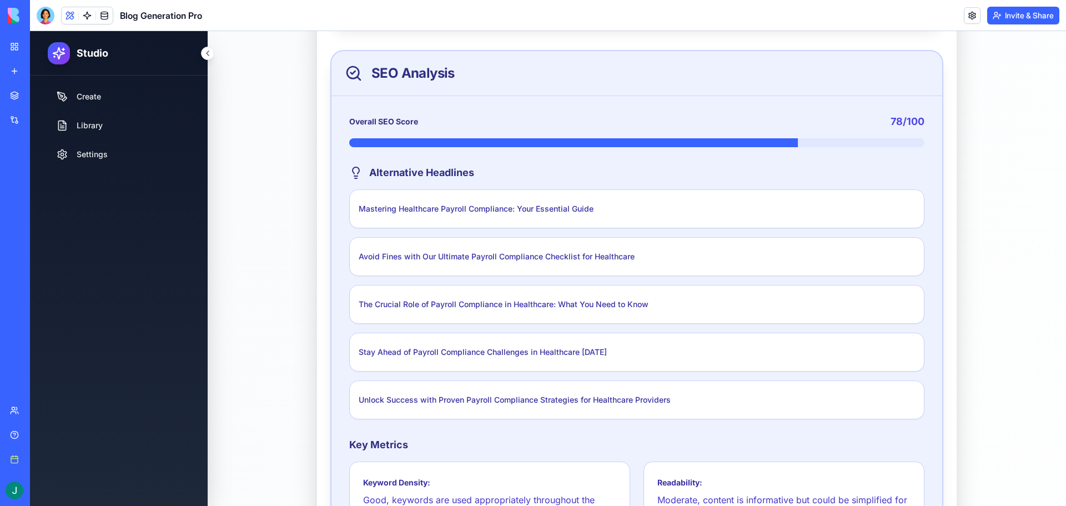
scroll to position [622, 0]
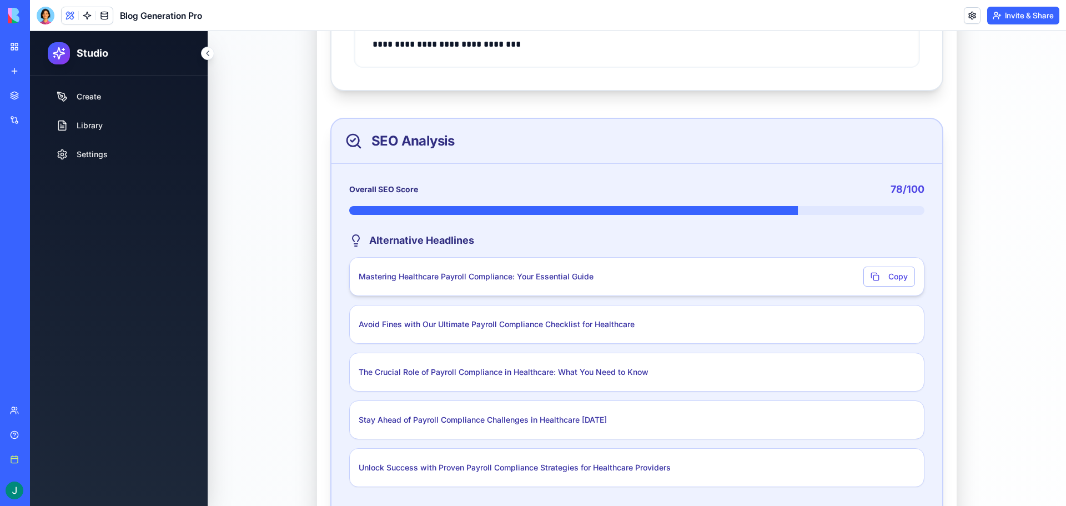
click at [765, 271] on span "Mastering Healthcare Payroll Compliance: Your Essential Guide" at bounding box center [611, 276] width 505 height 11
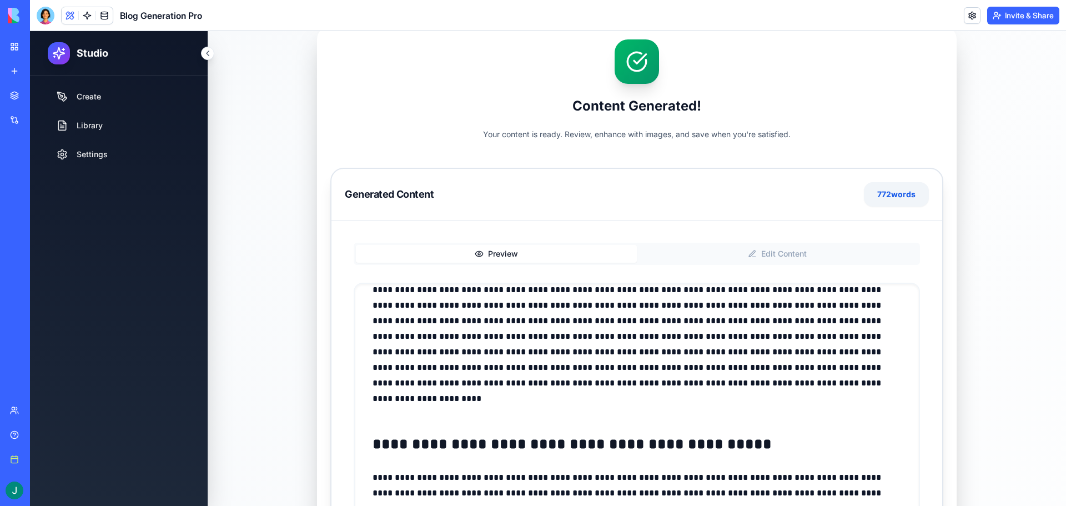
scroll to position [195, 0]
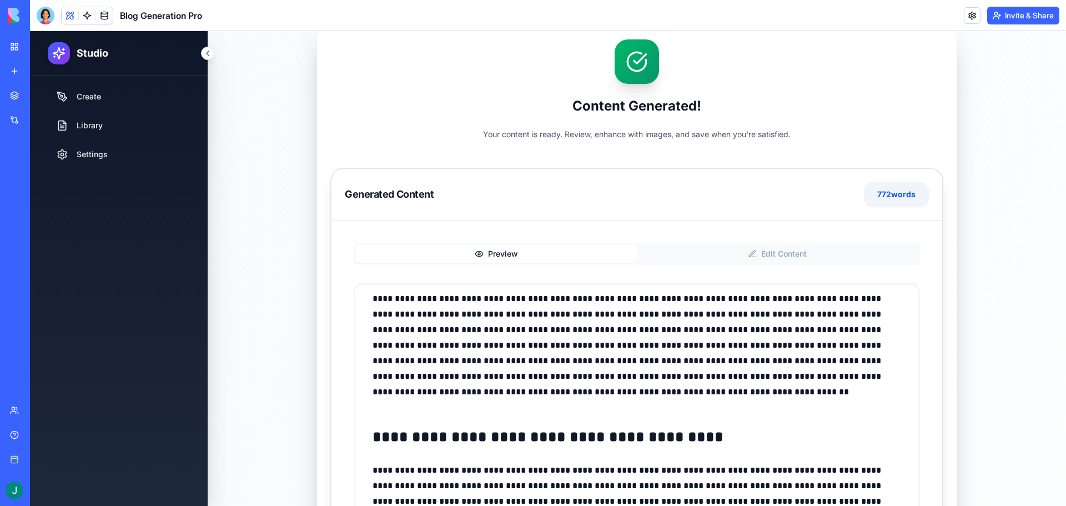
click at [780, 255] on button "Edit Content" at bounding box center [777, 254] width 281 height 18
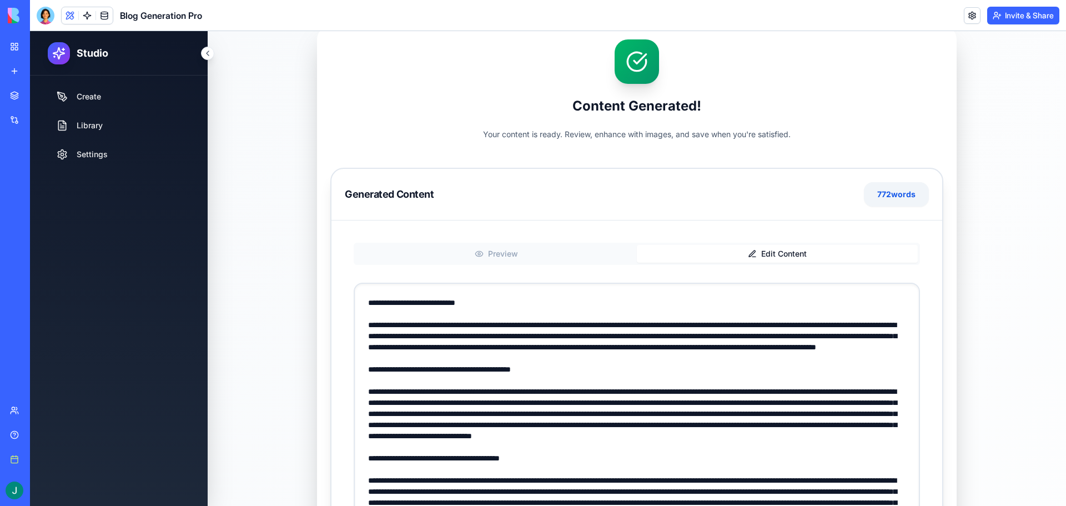
click at [720, 248] on button "Edit Content" at bounding box center [777, 254] width 281 height 18
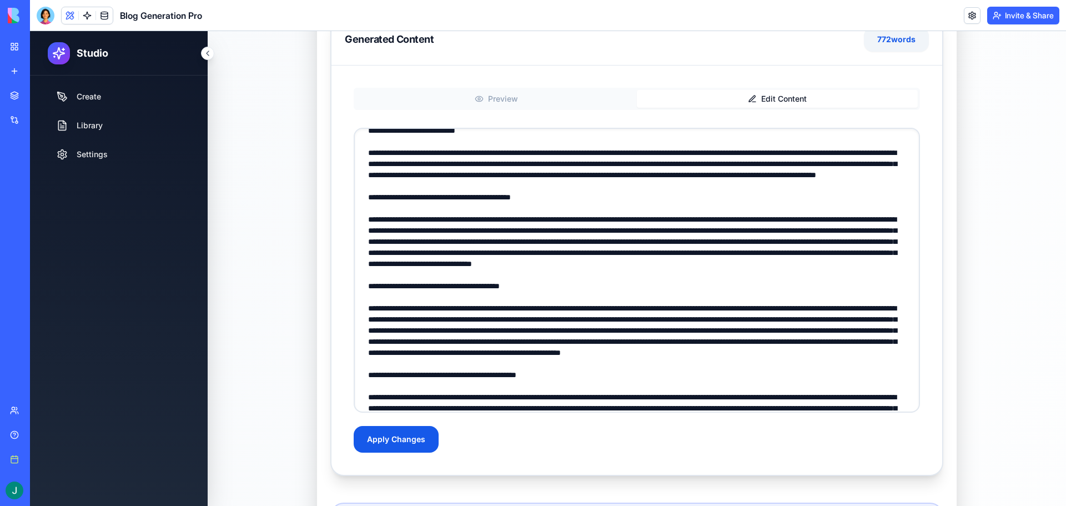
scroll to position [0, 0]
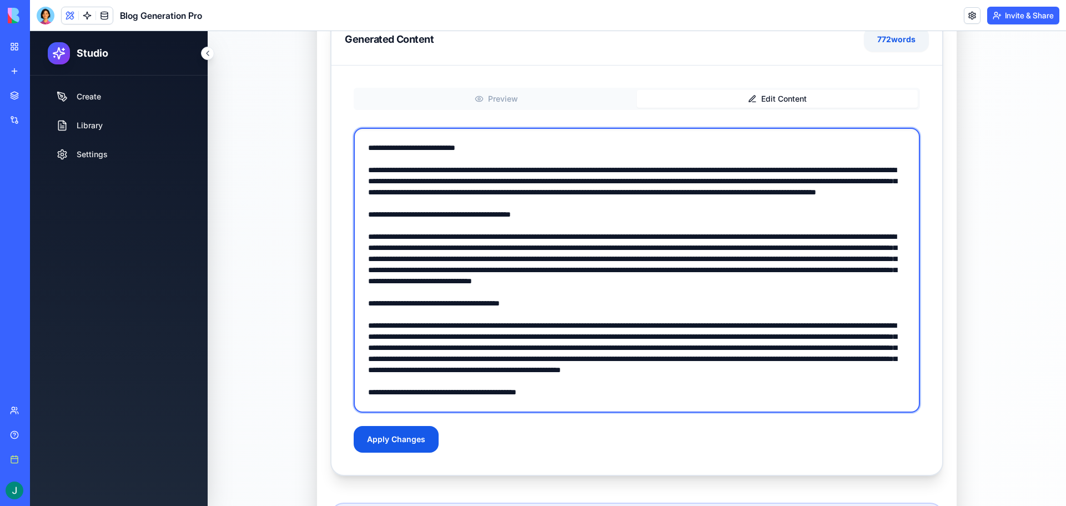
click at [446, 150] on textarea at bounding box center [637, 270] width 566 height 285
drag, startPoint x: 492, startPoint y: 145, endPoint x: 373, endPoint y: 150, distance: 119.5
click at [373, 150] on textarea at bounding box center [637, 270] width 566 height 285
paste textarea "**********"
click at [645, 148] on textarea at bounding box center [637, 270] width 566 height 285
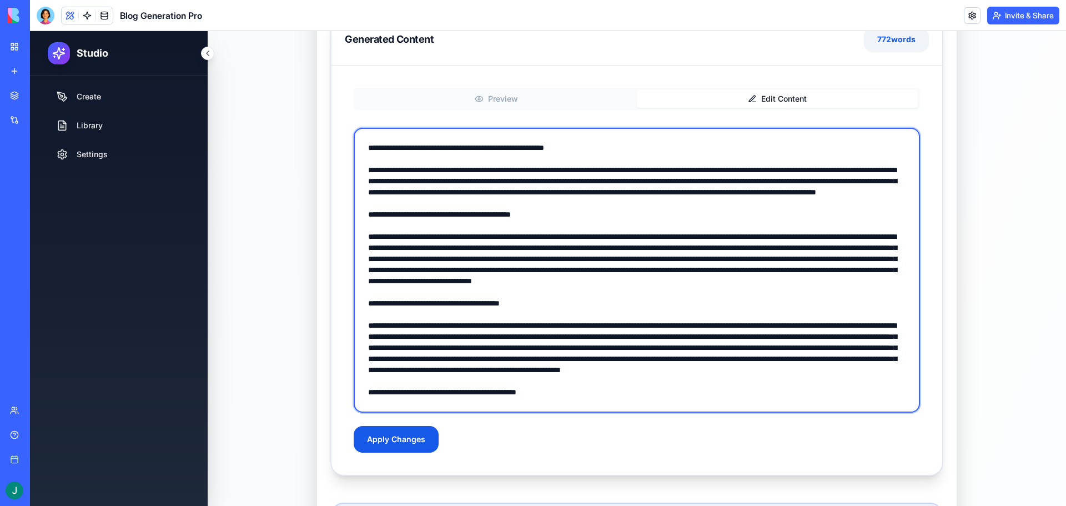
click at [500, 165] on textarea at bounding box center [637, 270] width 566 height 285
click at [711, 173] on textarea at bounding box center [637, 270] width 566 height 285
drag, startPoint x: 847, startPoint y: 205, endPoint x: 366, endPoint y: 169, distance: 482.1
click at [366, 169] on textarea at bounding box center [637, 270] width 566 height 285
click at [581, 179] on textarea at bounding box center [637, 270] width 566 height 285
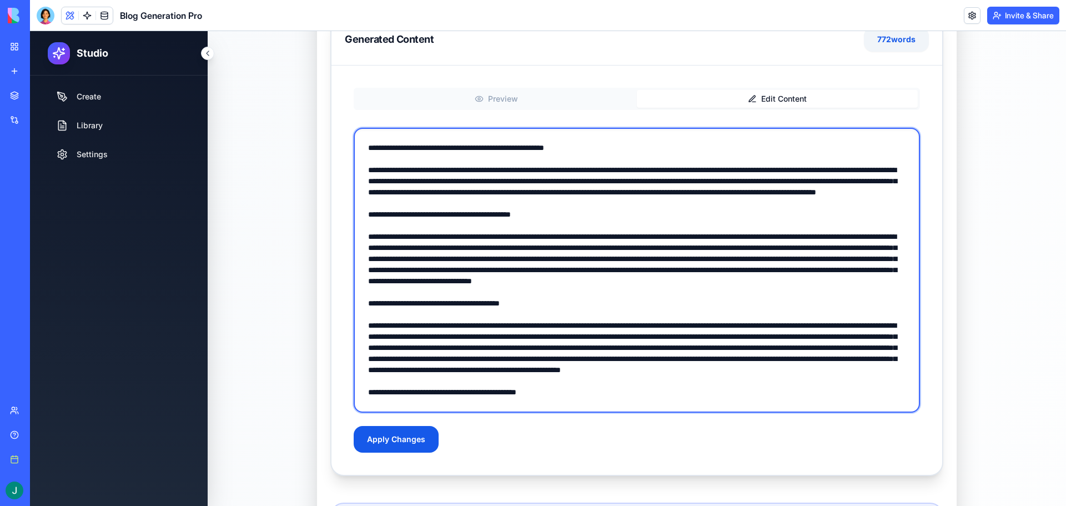
drag, startPoint x: 361, startPoint y: 172, endPoint x: 837, endPoint y: 200, distance: 476.6
click at [834, 197] on textarea at bounding box center [637, 270] width 566 height 285
click at [837, 202] on textarea at bounding box center [637, 270] width 566 height 285
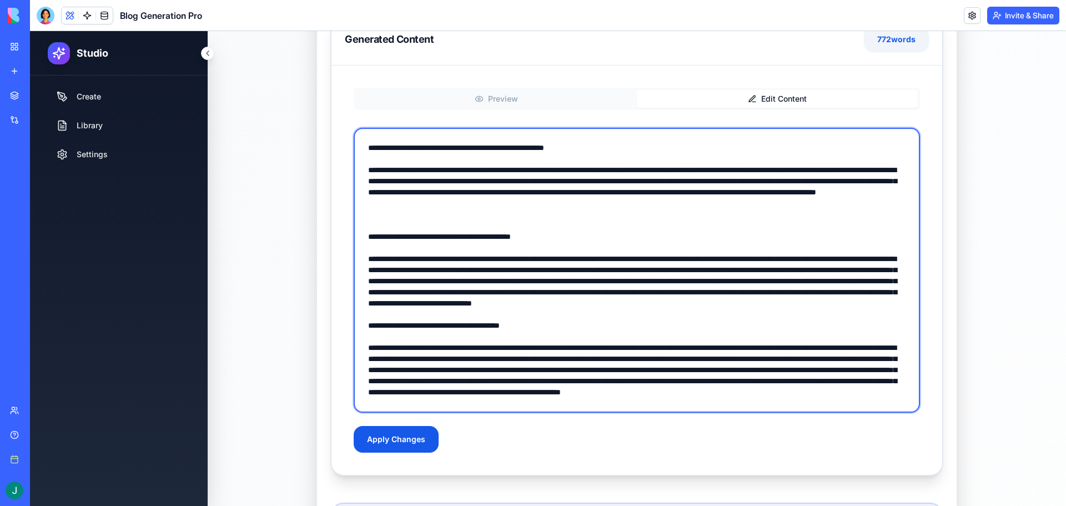
paste textarea "**********"
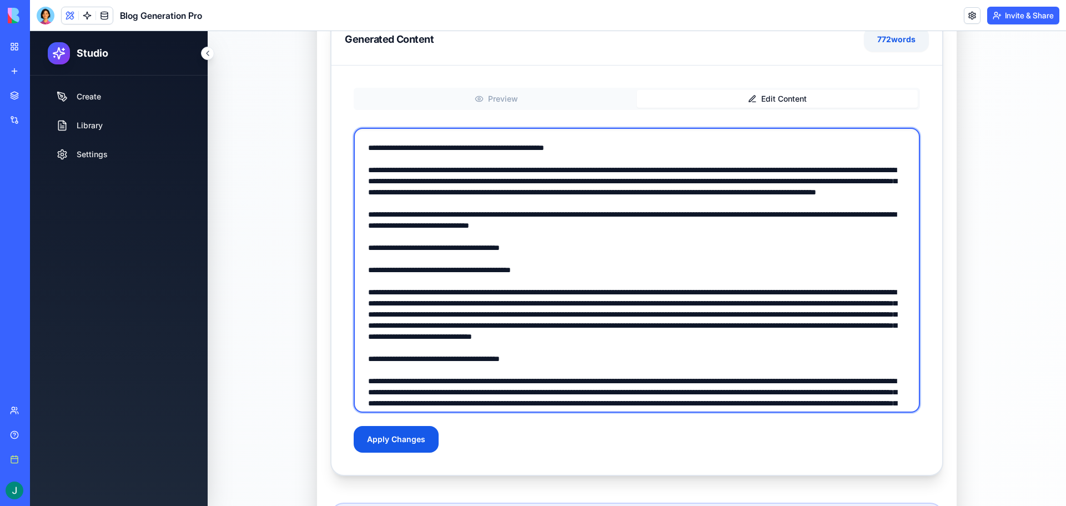
drag, startPoint x: 537, startPoint y: 261, endPoint x: 361, endPoint y: 229, distance: 178.5
click at [361, 229] on textarea at bounding box center [637, 270] width 566 height 285
click at [447, 226] on textarea at bounding box center [637, 270] width 566 height 285
drag, startPoint x: 364, startPoint y: 226, endPoint x: 359, endPoint y: 173, distance: 53.0
click at [359, 173] on textarea at bounding box center [637, 270] width 566 height 285
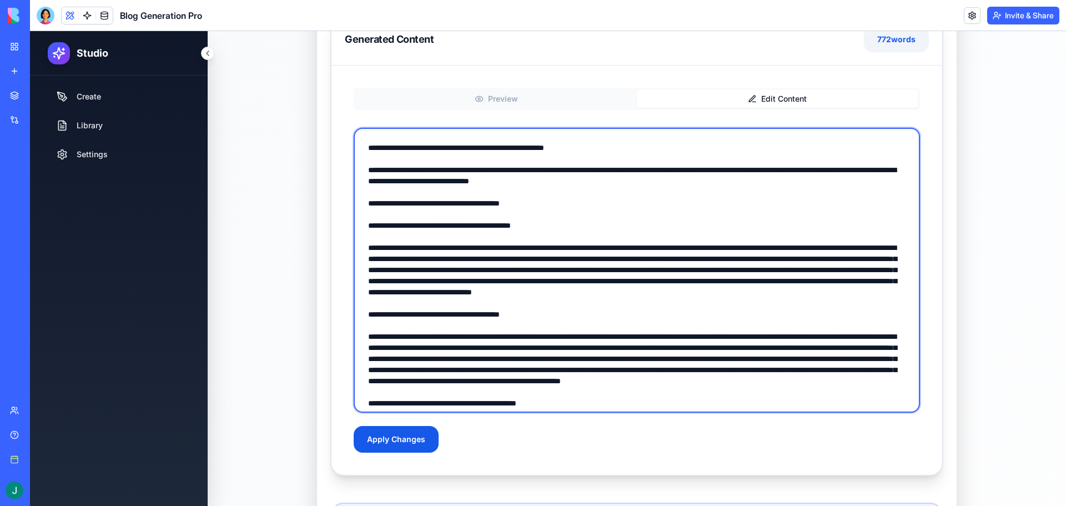
click at [548, 205] on textarea at bounding box center [637, 270] width 566 height 285
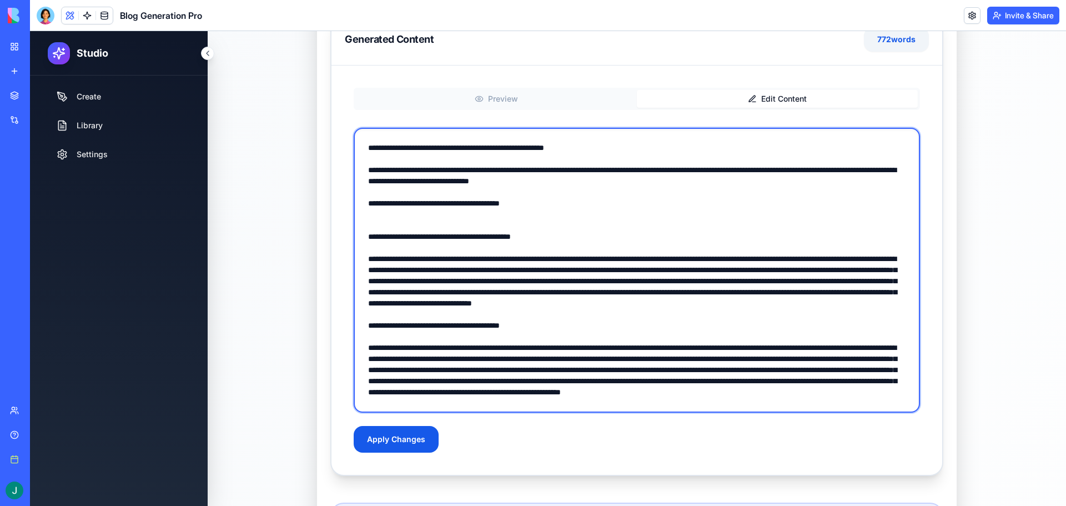
click at [536, 206] on textarea at bounding box center [637, 270] width 566 height 285
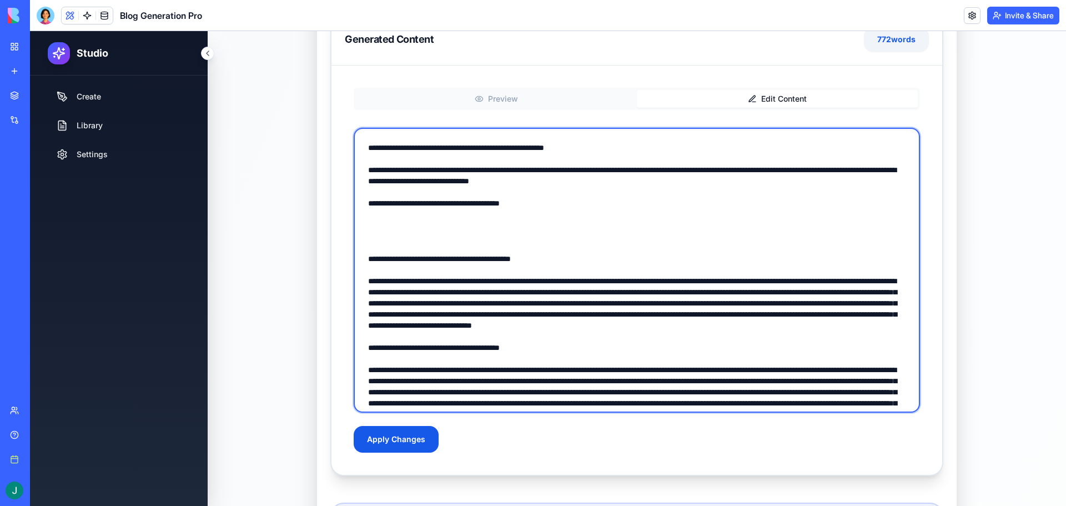
paste textarea "**********"
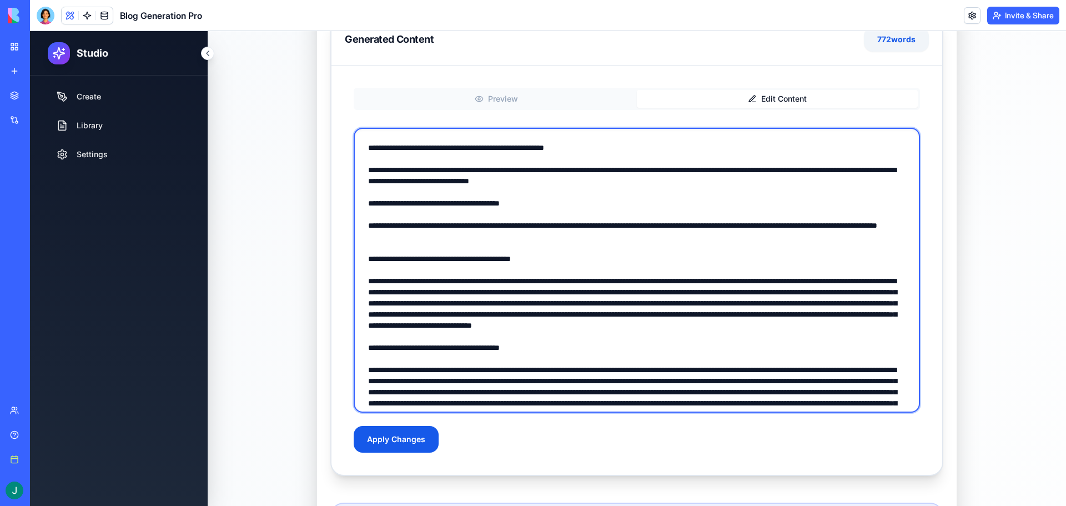
click at [787, 225] on textarea at bounding box center [637, 270] width 566 height 285
click at [545, 260] on textarea at bounding box center [637, 270] width 566 height 285
click at [545, 253] on textarea at bounding box center [637, 270] width 566 height 285
click at [527, 231] on textarea at bounding box center [637, 270] width 566 height 285
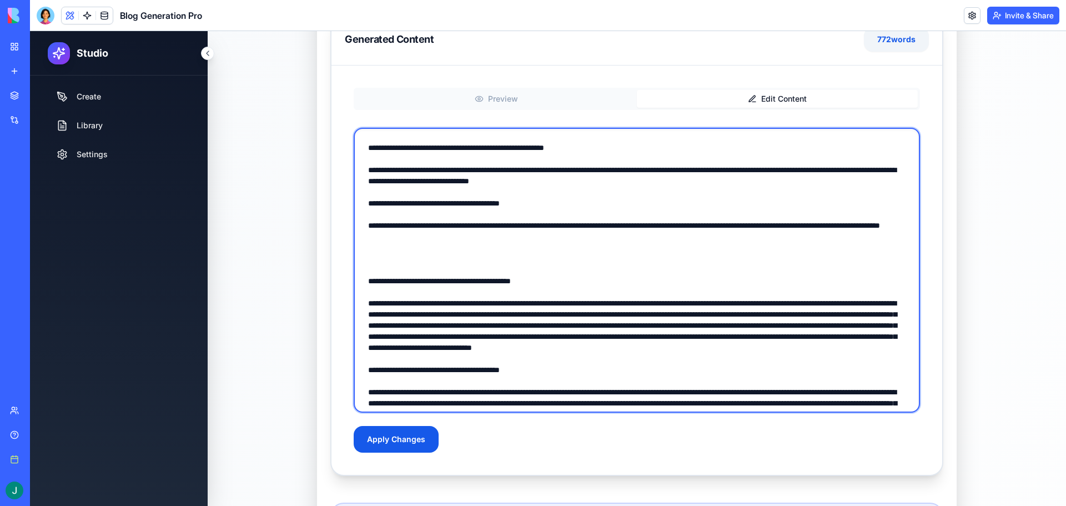
paste textarea "**********"
click at [360, 258] on textarea at bounding box center [637, 270] width 566 height 285
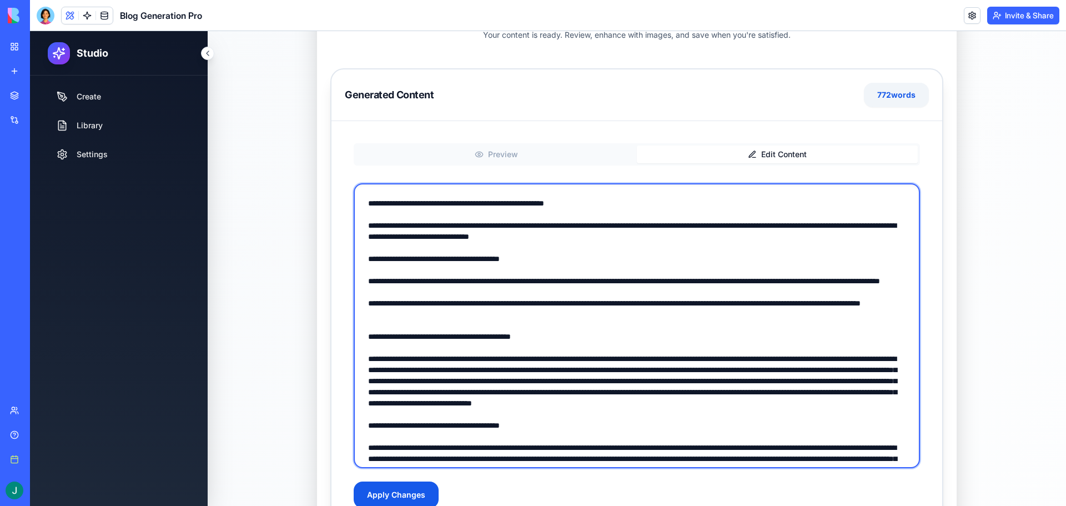
scroll to position [56, 0]
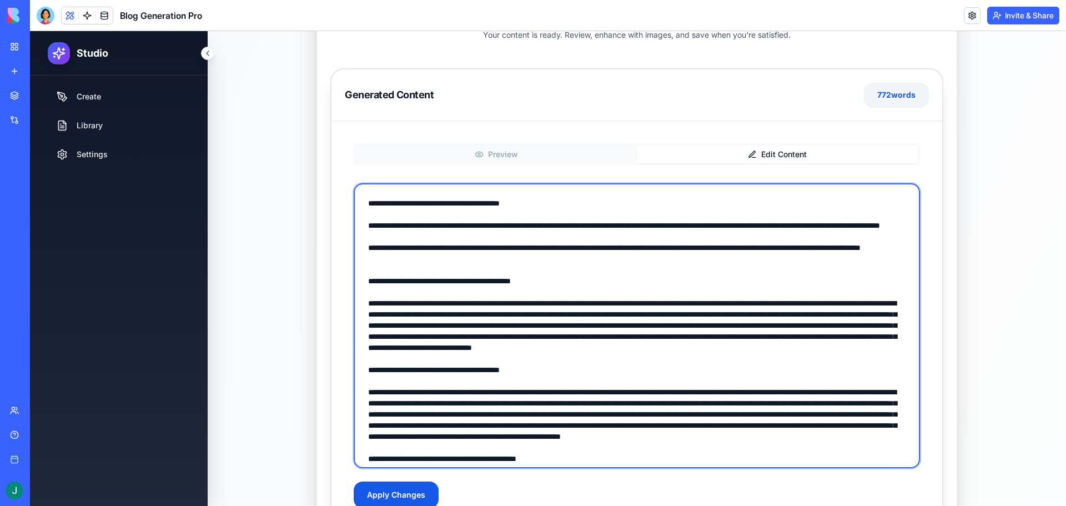
click at [406, 281] on textarea at bounding box center [637, 325] width 566 height 285
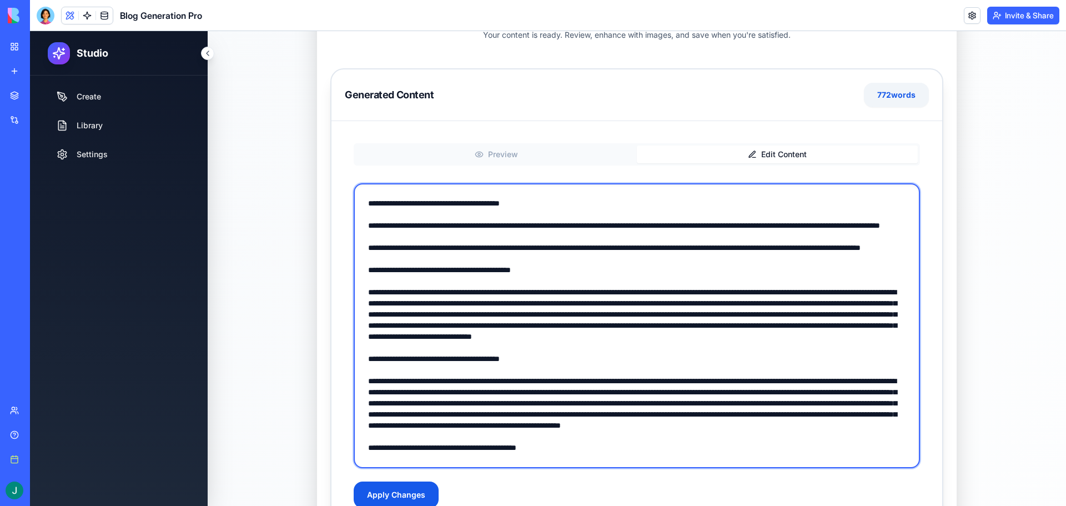
drag, startPoint x: 696, startPoint y: 370, endPoint x: 364, endPoint y: 316, distance: 337.0
click at [364, 316] on textarea at bounding box center [637, 325] width 566 height 285
click at [657, 345] on textarea at bounding box center [637, 325] width 566 height 285
drag, startPoint x: 672, startPoint y: 370, endPoint x: 365, endPoint y: 319, distance: 311.1
click at [365, 319] on textarea at bounding box center [637, 325] width 566 height 285
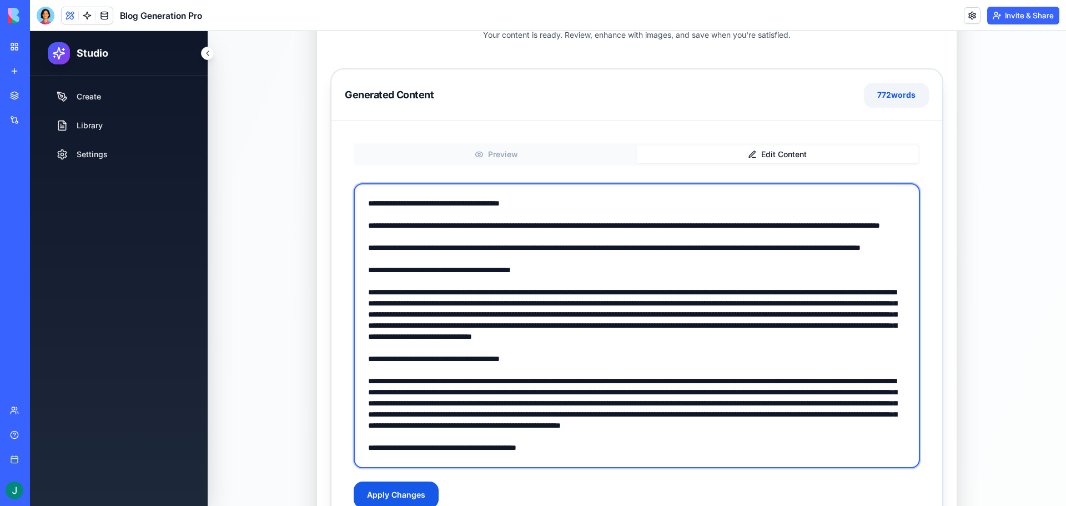
paste textarea
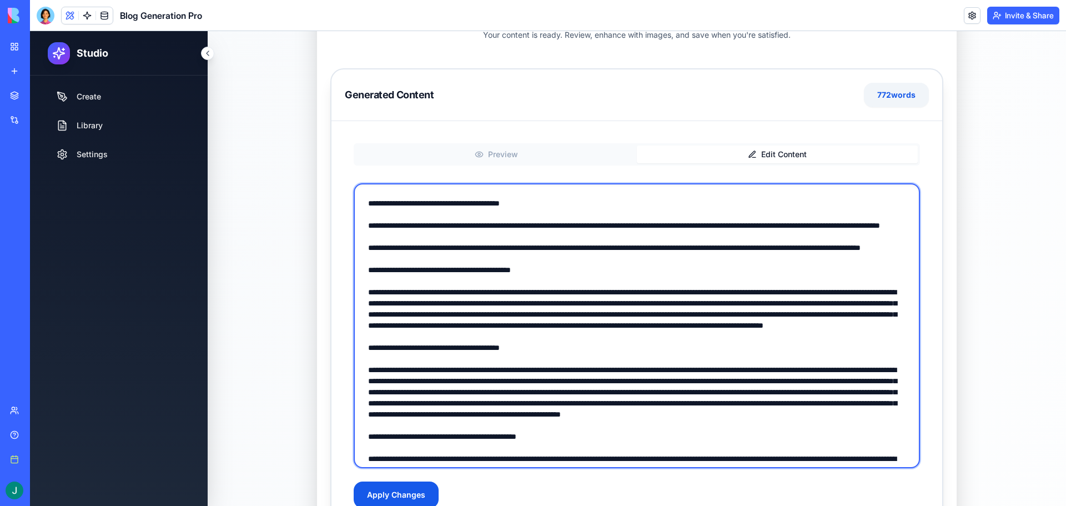
click at [819, 324] on textarea at bounding box center [637, 325] width 566 height 285
drag, startPoint x: 715, startPoint y: 329, endPoint x: 729, endPoint y: 329, distance: 13.9
click at [729, 329] on textarea at bounding box center [637, 325] width 566 height 285
drag, startPoint x: 734, startPoint y: 327, endPoint x: 754, endPoint y: 327, distance: 19.4
click at [754, 327] on textarea at bounding box center [637, 325] width 566 height 285
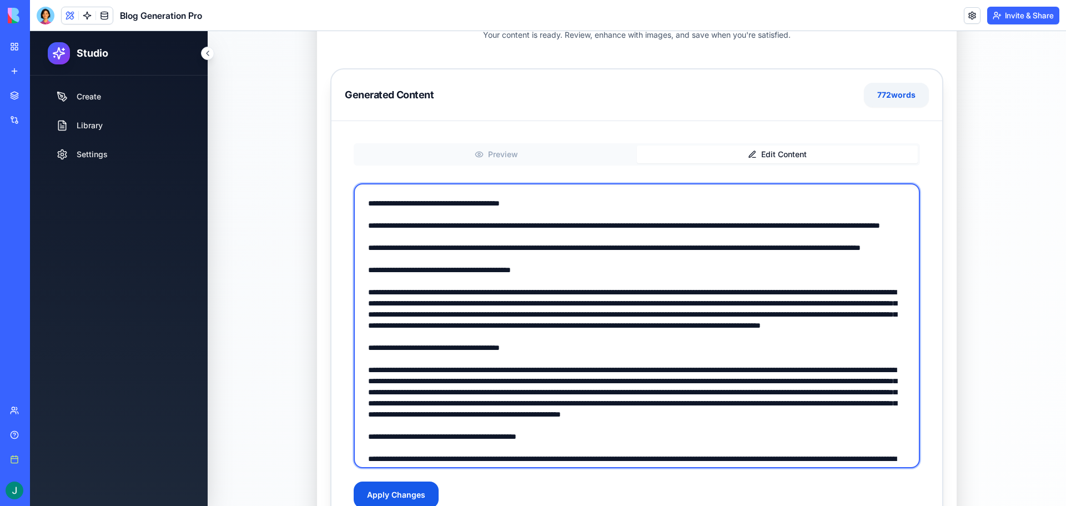
click at [807, 354] on textarea at bounding box center [637, 325] width 566 height 285
click at [818, 358] on textarea at bounding box center [637, 325] width 566 height 285
click at [516, 351] on textarea at bounding box center [637, 325] width 566 height 285
drag, startPoint x: 623, startPoint y: 349, endPoint x: 857, endPoint y: 357, distance: 233.8
click at [857, 357] on textarea at bounding box center [637, 325] width 566 height 285
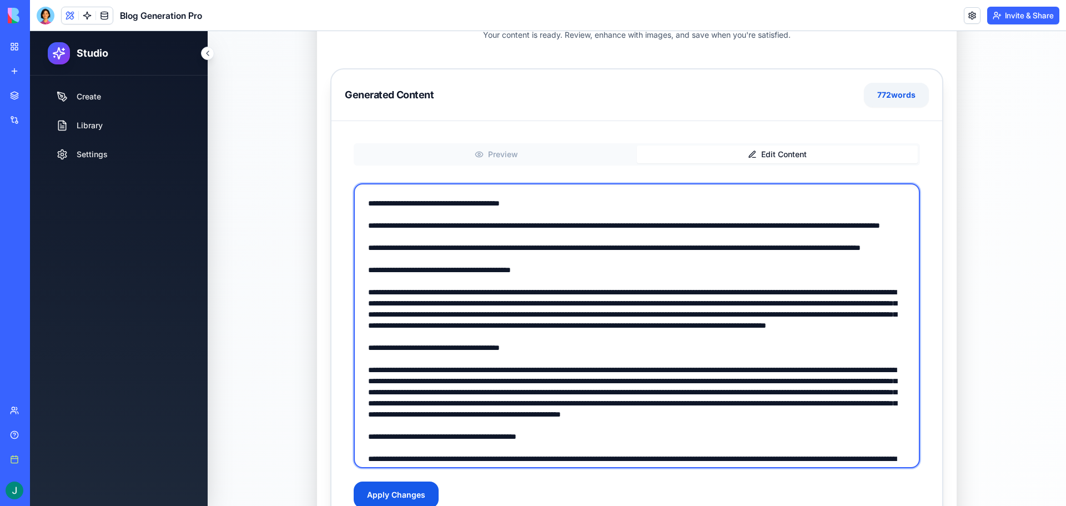
click at [857, 357] on textarea at bounding box center [637, 325] width 566 height 285
drag, startPoint x: 434, startPoint y: 368, endPoint x: 356, endPoint y: 359, distance: 78.8
click at [356, 359] on textarea at bounding box center [637, 325] width 566 height 285
click at [667, 376] on textarea at bounding box center [637, 325] width 566 height 285
click at [874, 360] on textarea at bounding box center [637, 325] width 566 height 285
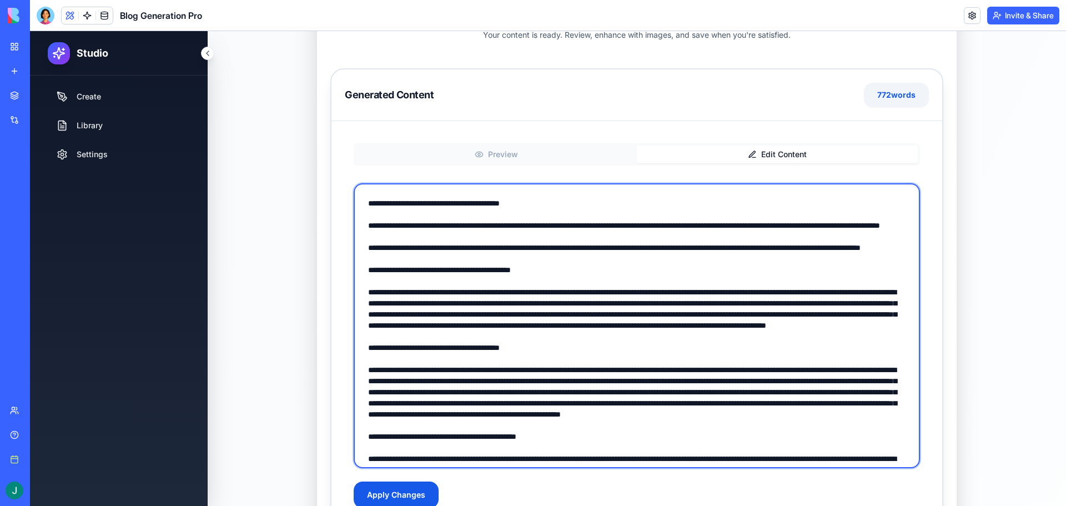
click at [450, 368] on textarea at bounding box center [637, 325] width 566 height 285
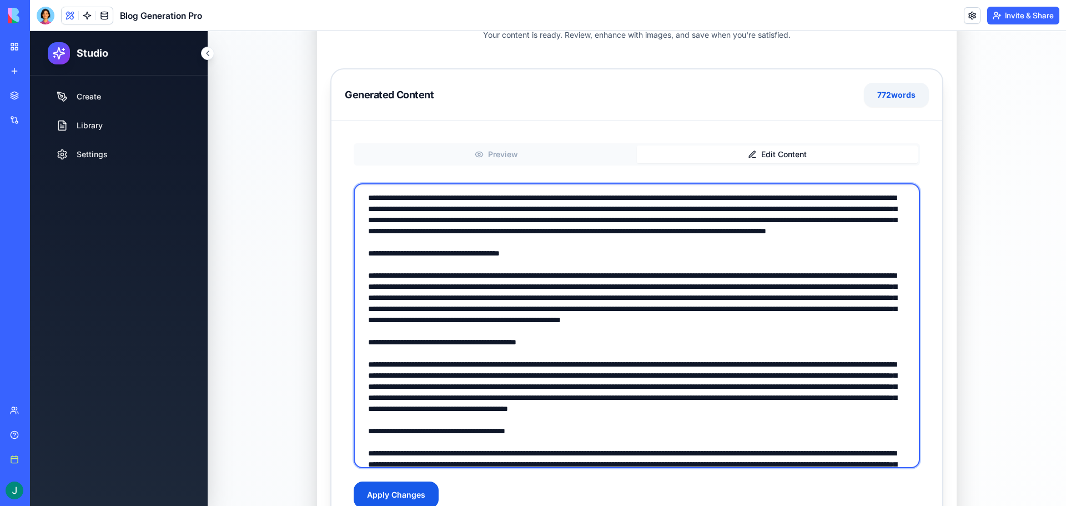
scroll to position [167, 0]
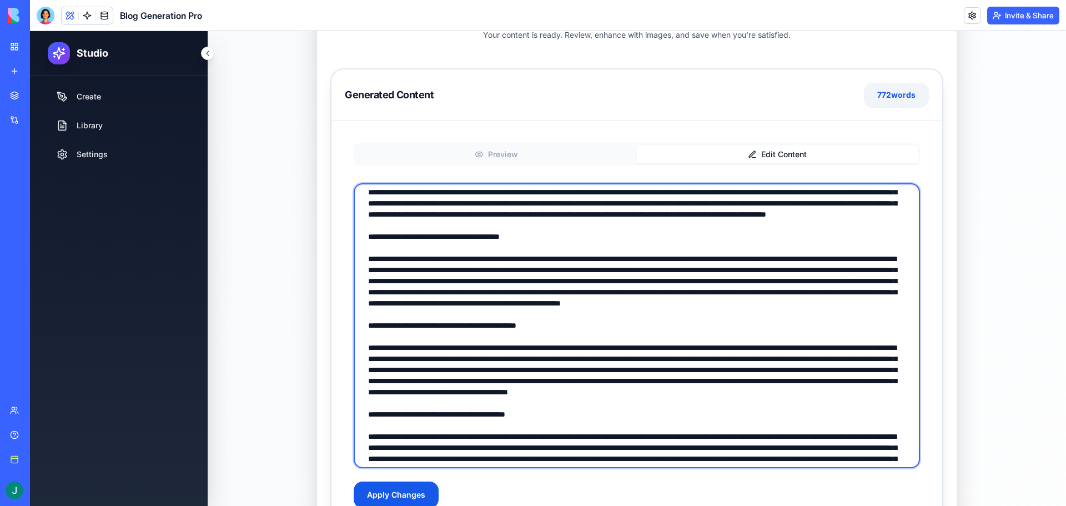
drag, startPoint x: 898, startPoint y: 363, endPoint x: 360, endPoint y: 283, distance: 543.8
click at [360, 283] on textarea at bounding box center [637, 325] width 566 height 285
drag, startPoint x: 857, startPoint y: 360, endPoint x: 879, endPoint y: 359, distance: 22.2
click at [857, 360] on textarea at bounding box center [637, 325] width 566 height 285
drag, startPoint x: 889, startPoint y: 361, endPoint x: 687, endPoint y: 304, distance: 210.5
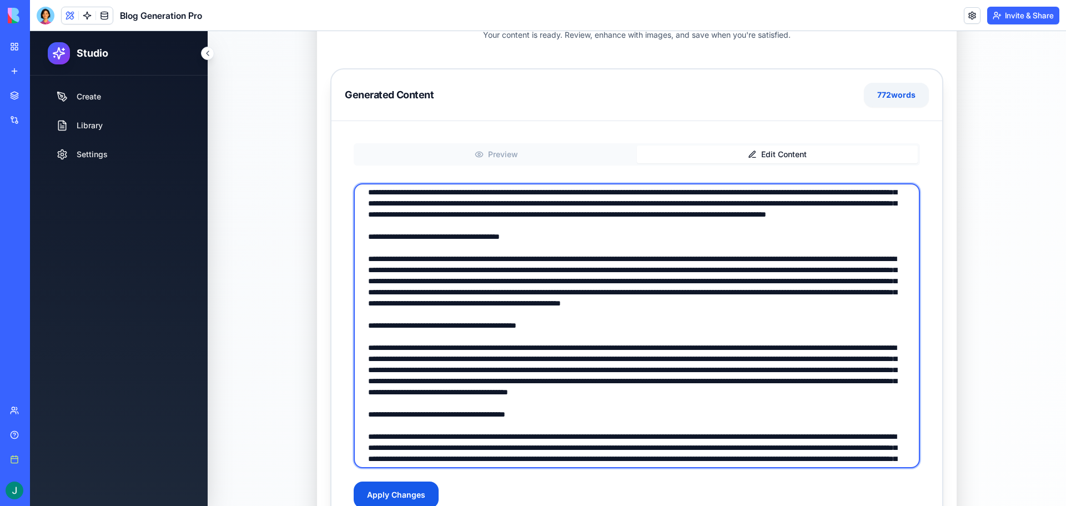
click at [687, 304] on textarea at bounding box center [637, 325] width 566 height 285
paste textarea "**********"
click at [854, 328] on textarea at bounding box center [637, 325] width 566 height 285
click at [883, 354] on textarea at bounding box center [637, 325] width 566 height 285
click at [407, 328] on textarea at bounding box center [637, 325] width 566 height 285
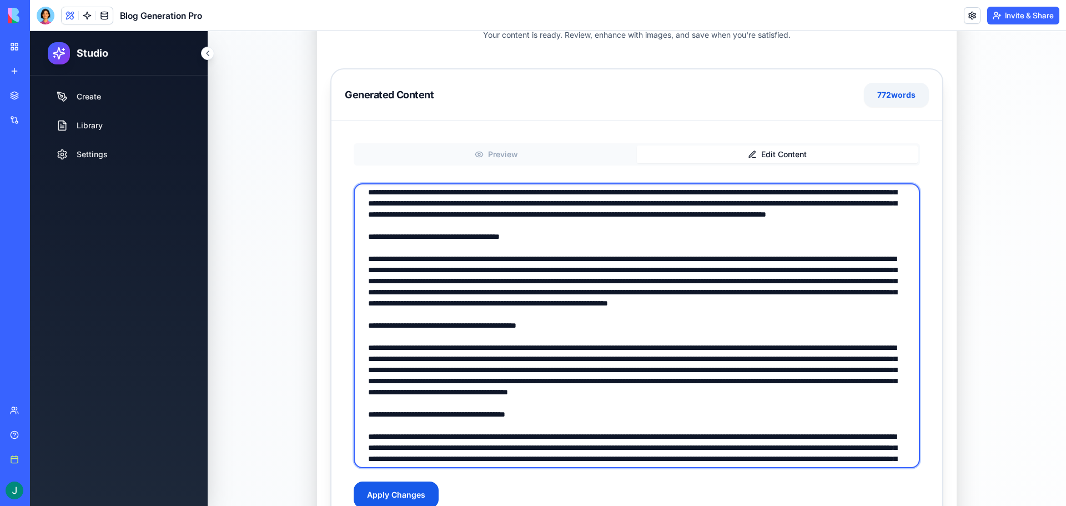
click at [888, 364] on textarea at bounding box center [637, 325] width 566 height 285
click at [875, 358] on textarea at bounding box center [637, 325] width 566 height 285
click at [587, 370] on textarea at bounding box center [637, 325] width 566 height 285
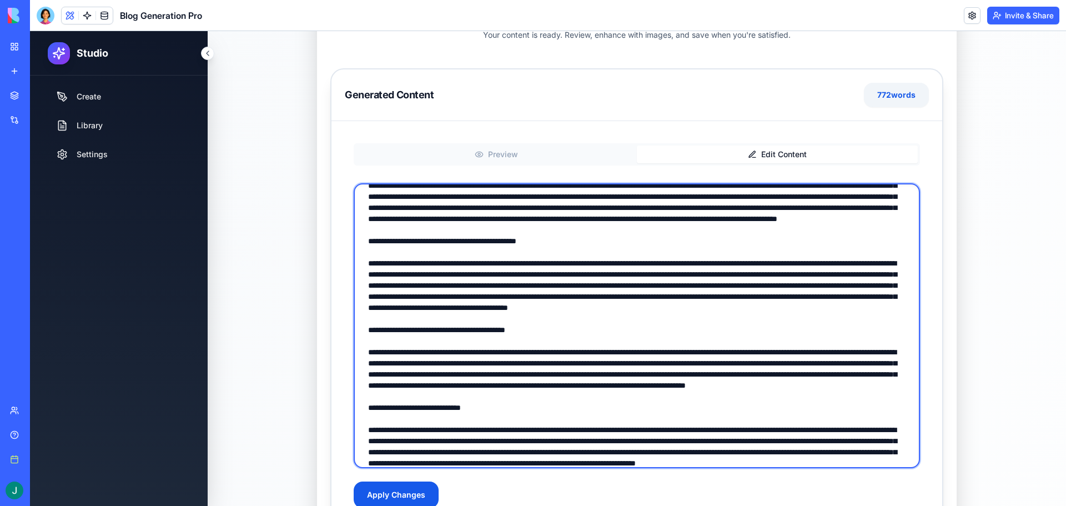
scroll to position [278, 0]
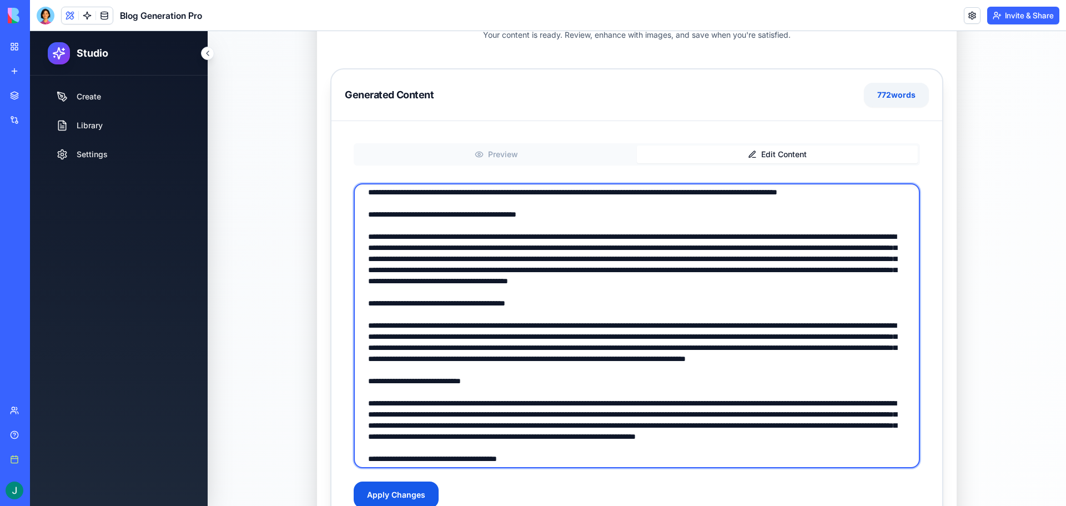
drag, startPoint x: 365, startPoint y: 278, endPoint x: 796, endPoint y: 354, distance: 437.5
click at [796, 354] on textarea at bounding box center [637, 325] width 566 height 285
click at [586, 343] on textarea at bounding box center [637, 325] width 566 height 285
drag, startPoint x: 788, startPoint y: 361, endPoint x: 357, endPoint y: 303, distance: 435.3
click at [357, 303] on textarea at bounding box center [637, 325] width 566 height 285
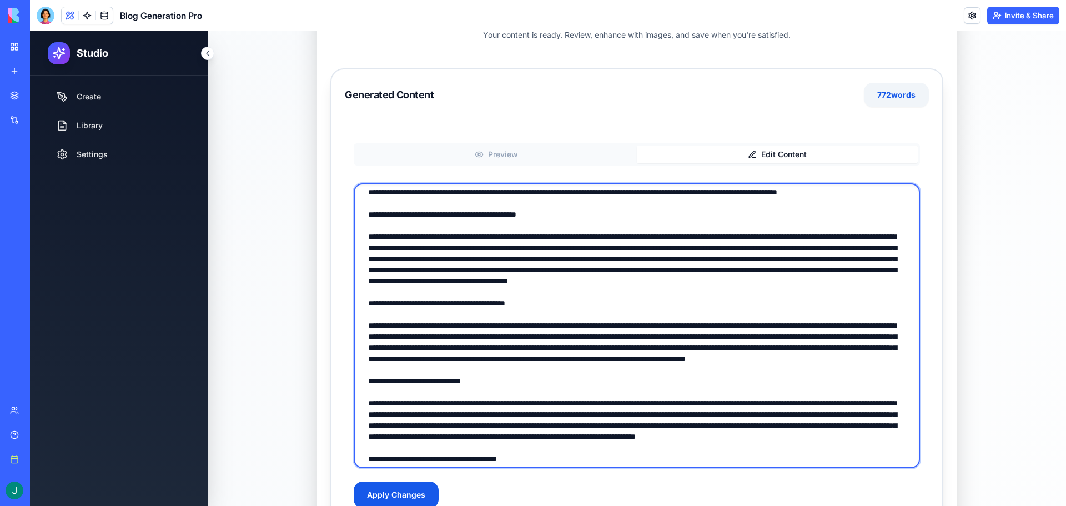
paste textarea "**********"
click at [592, 301] on textarea at bounding box center [637, 325] width 566 height 285
click at [673, 306] on textarea at bounding box center [637, 325] width 566 height 285
click at [672, 305] on textarea at bounding box center [637, 325] width 566 height 285
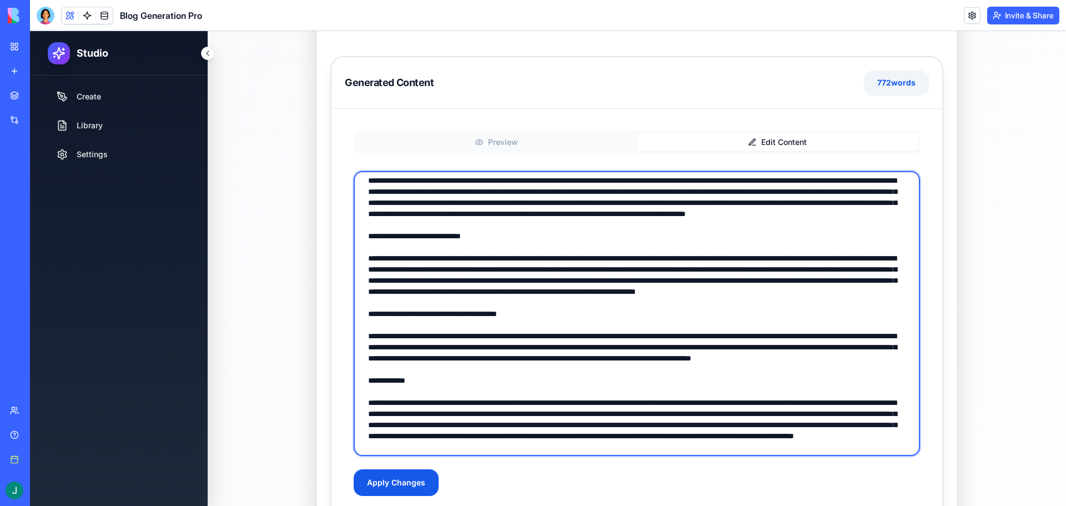
scroll to position [251, 0]
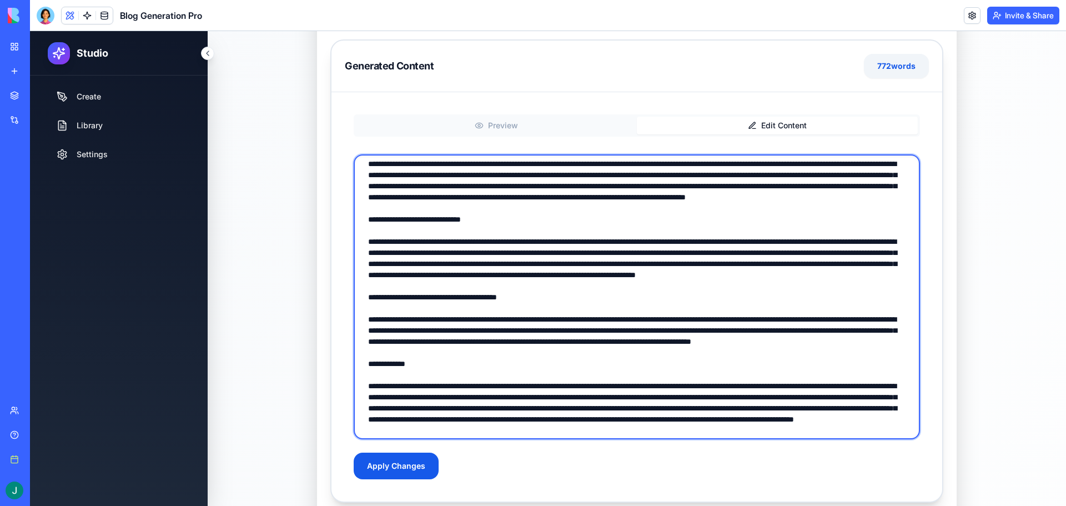
drag, startPoint x: 427, startPoint y: 450, endPoint x: 375, endPoint y: 225, distance: 230.8
click at [375, 225] on textarea at bounding box center [637, 296] width 566 height 285
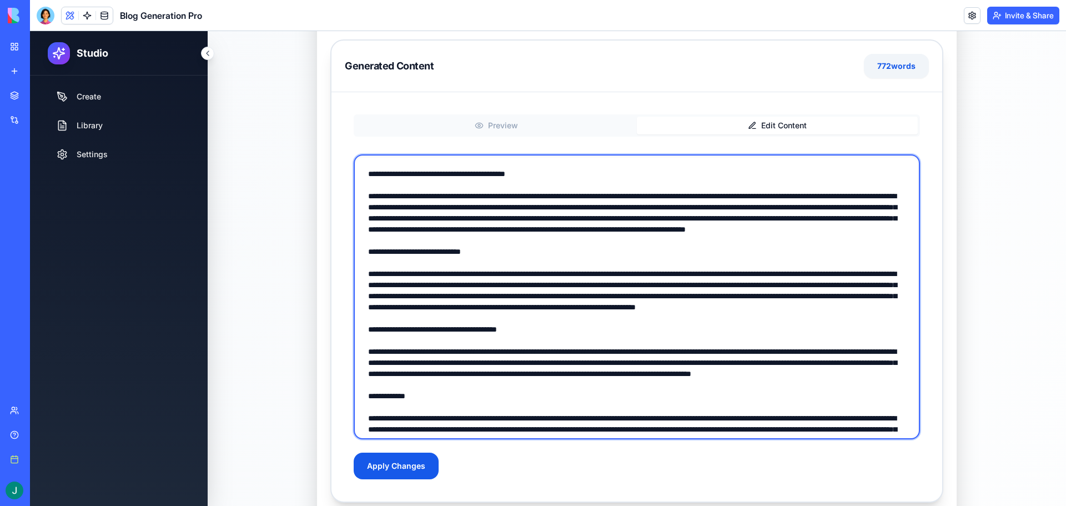
scroll to position [377, 0]
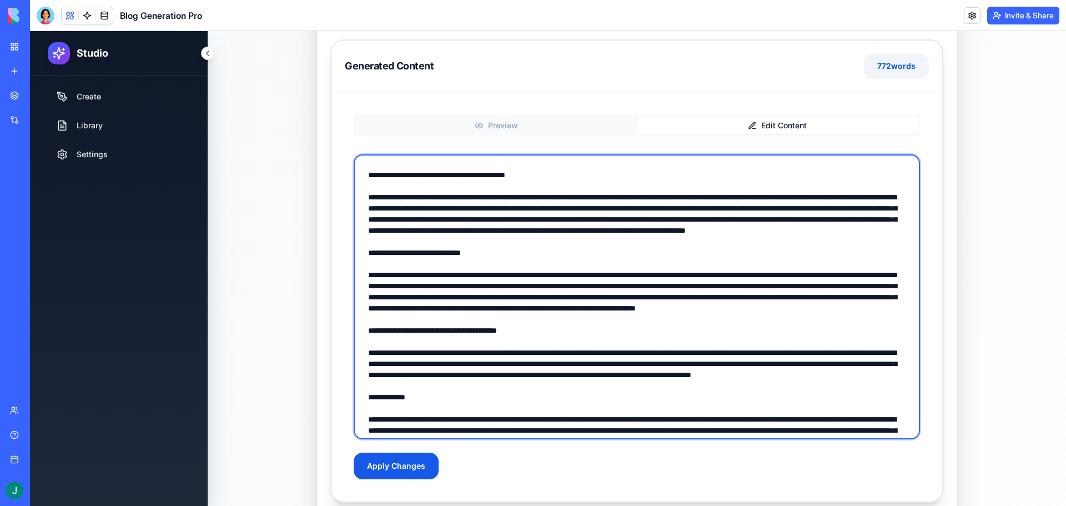
click at [400, 269] on textarea at bounding box center [637, 296] width 566 height 285
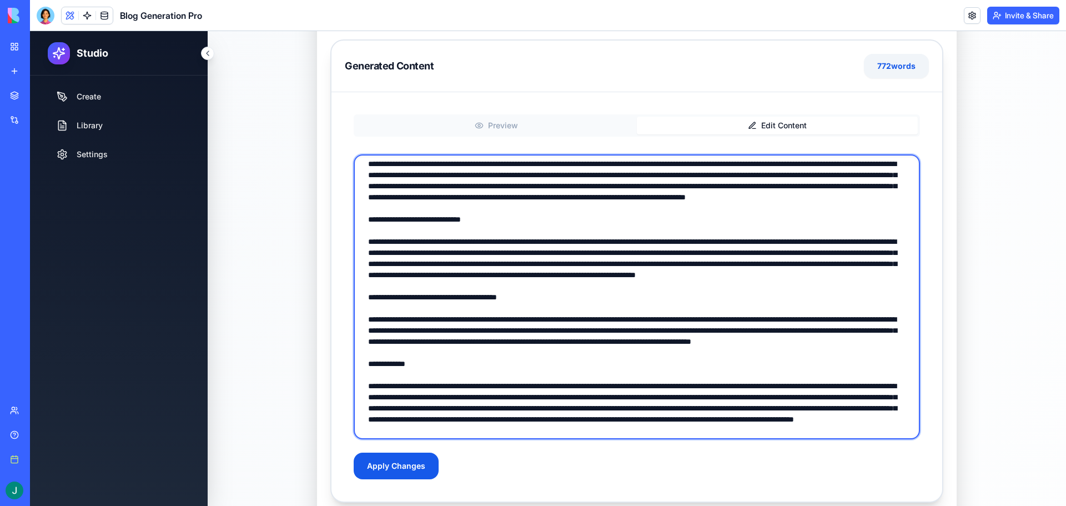
scroll to position [543, 0]
drag, startPoint x: 365, startPoint y: 250, endPoint x: 426, endPoint y: 424, distance: 184.2
click at [426, 424] on textarea at bounding box center [637, 296] width 566 height 285
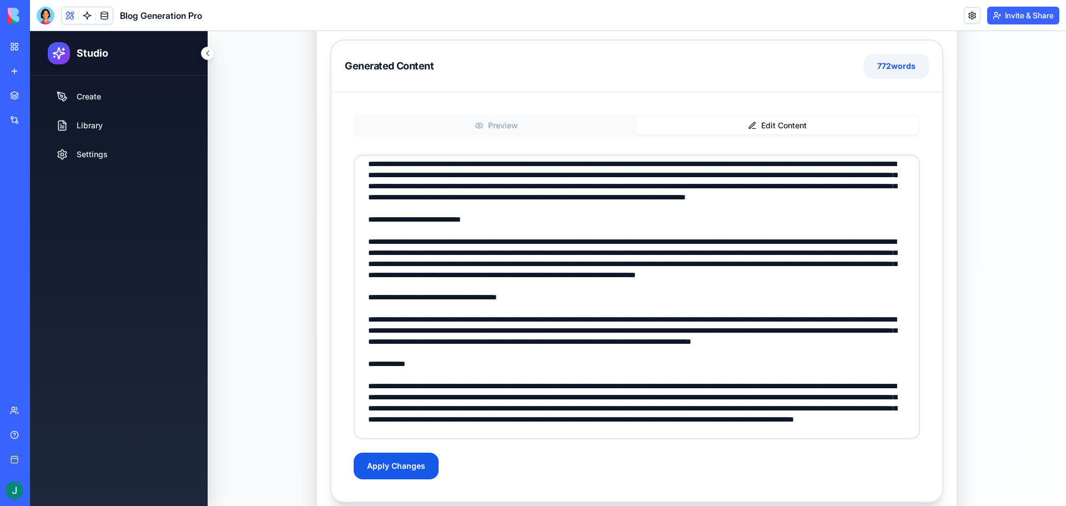
scroll to position [377, 0]
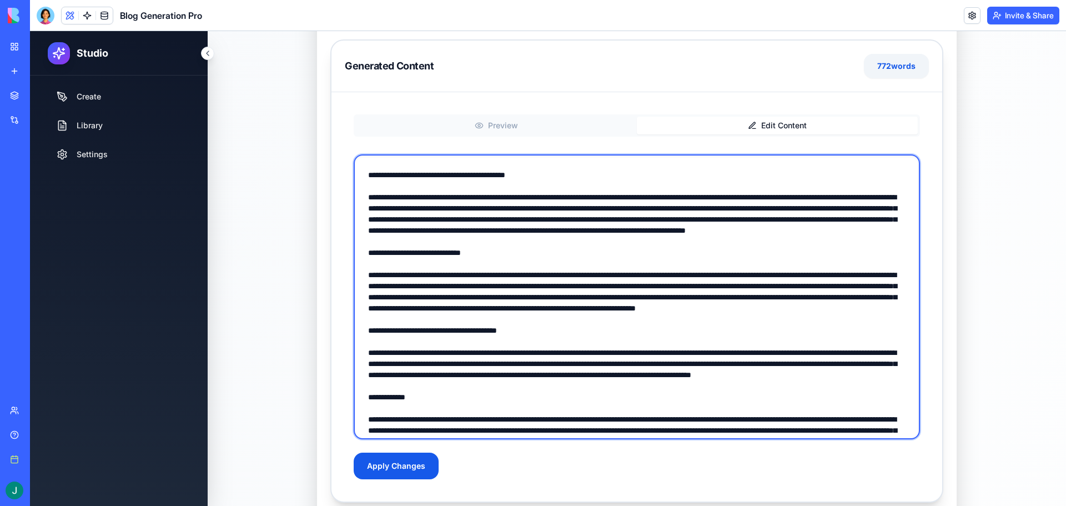
click at [421, 300] on textarea at bounding box center [637, 296] width 566 height 285
drag, startPoint x: 846, startPoint y: 323, endPoint x: 364, endPoint y: 279, distance: 484.4
click at [364, 279] on textarea at bounding box center [637, 296] width 566 height 285
paste textarea
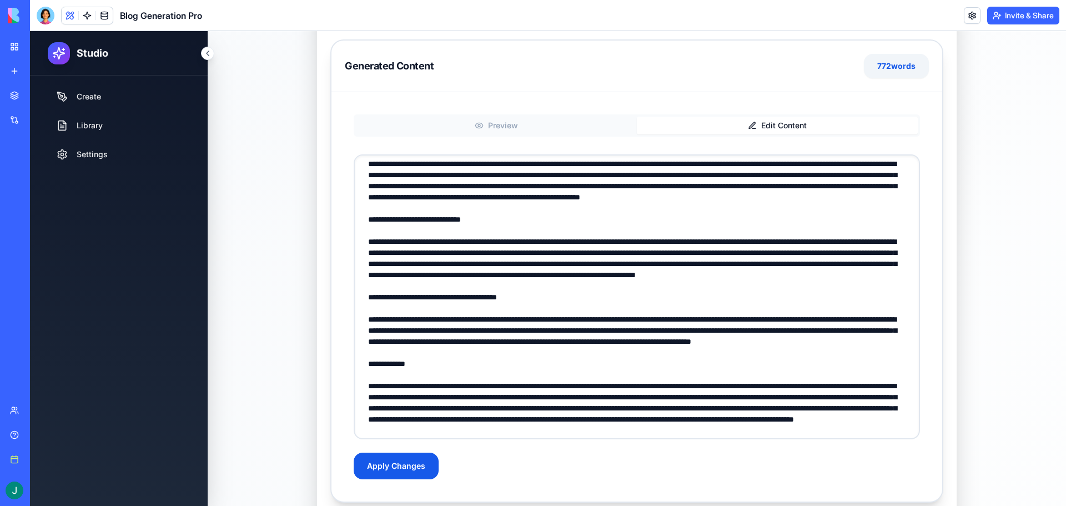
scroll to position [432, 0]
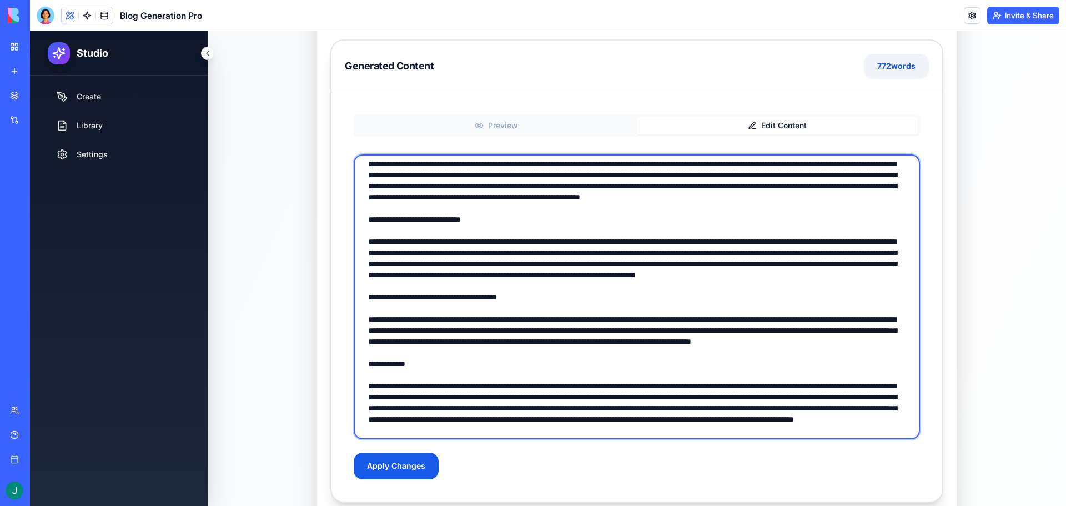
drag, startPoint x: 749, startPoint y: 357, endPoint x: 356, endPoint y: 305, distance: 396.5
click at [354, 305] on textarea at bounding box center [637, 296] width 566 height 285
paste textarea
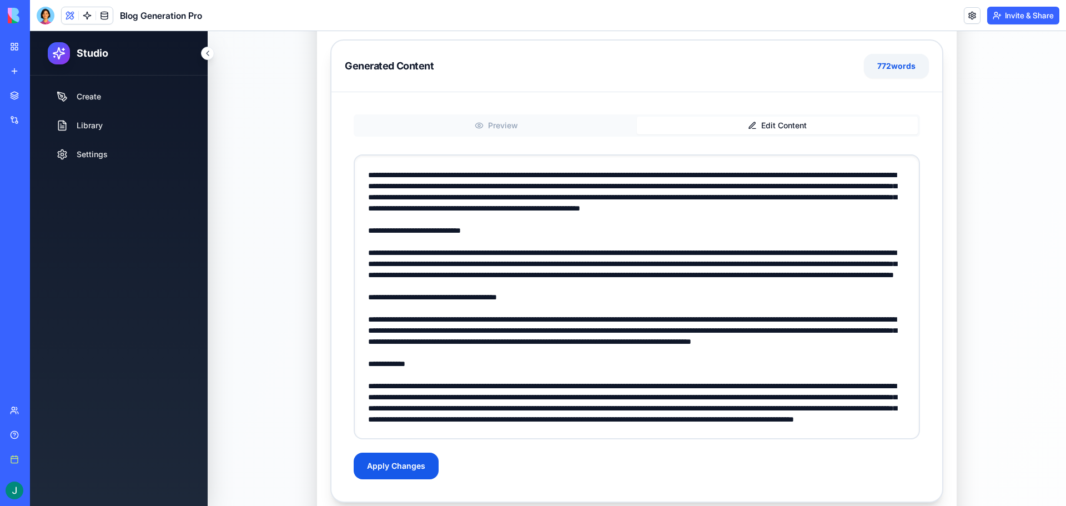
scroll to position [532, 0]
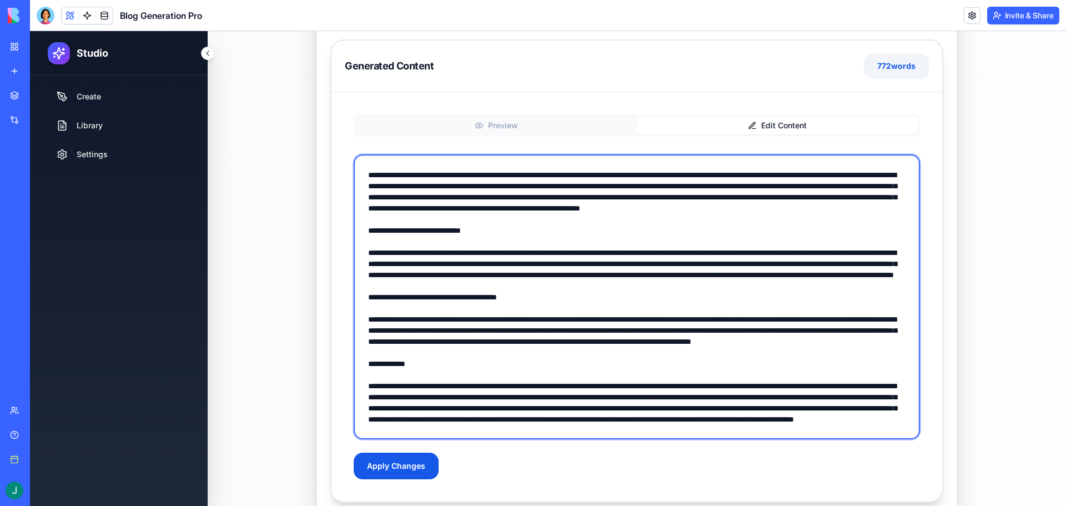
drag, startPoint x: 650, startPoint y: 325, endPoint x: 361, endPoint y: 286, distance: 291.8
click at [361, 286] on textarea at bounding box center [637, 296] width 566 height 285
paste textarea "***"
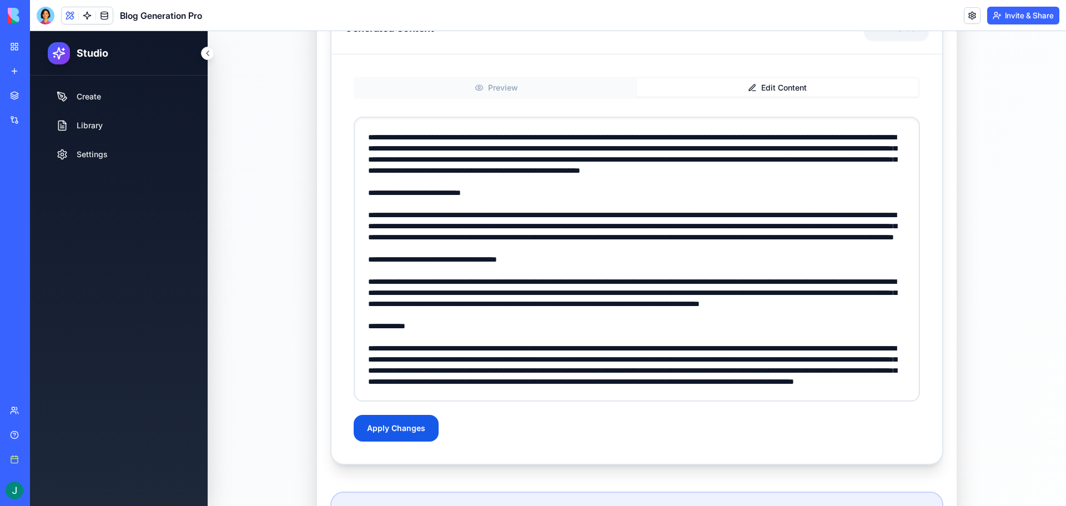
scroll to position [306, 0]
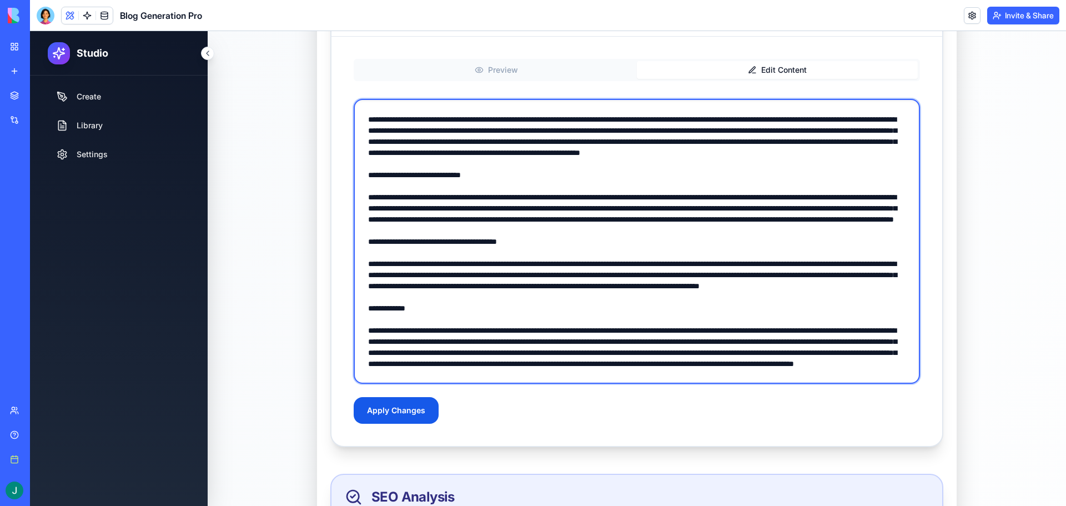
drag, startPoint x: 386, startPoint y: 344, endPoint x: 366, endPoint y: 308, distance: 41.5
click at [361, 308] on textarea at bounding box center [637, 241] width 566 height 285
drag, startPoint x: 519, startPoint y: 336, endPoint x: 417, endPoint y: 351, distance: 102.8
click at [417, 351] on textarea at bounding box center [637, 241] width 566 height 285
click at [411, 373] on textarea at bounding box center [637, 241] width 566 height 285
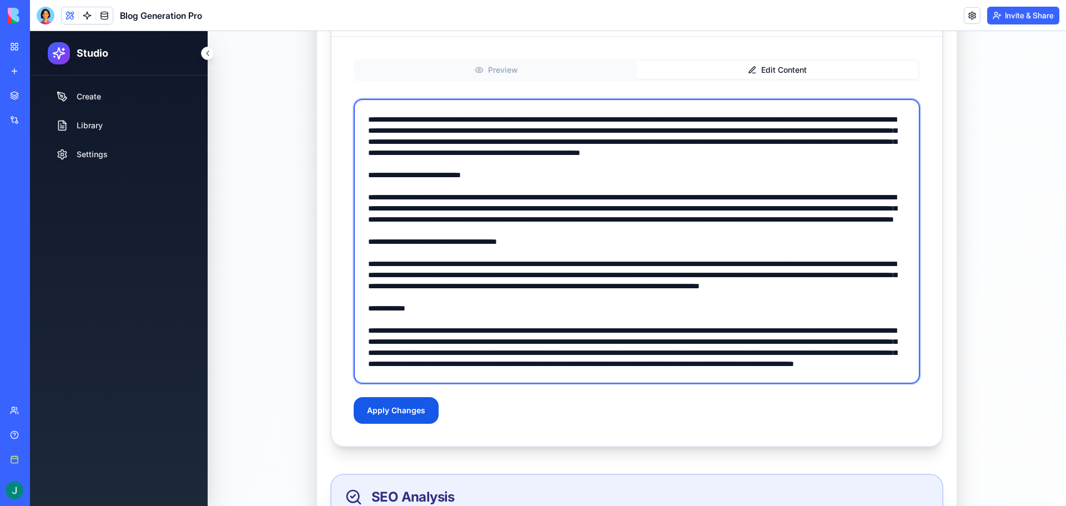
drag, startPoint x: 411, startPoint y: 374, endPoint x: 361, endPoint y: 312, distance: 79.8
click at [361, 312] on textarea at bounding box center [637, 241] width 566 height 285
paste textarea
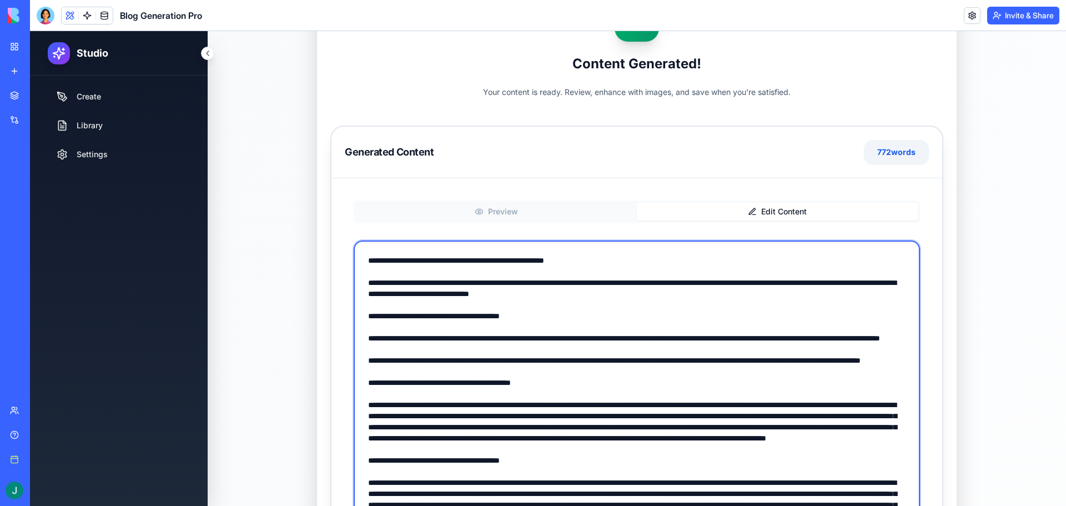
scroll to position [140, 0]
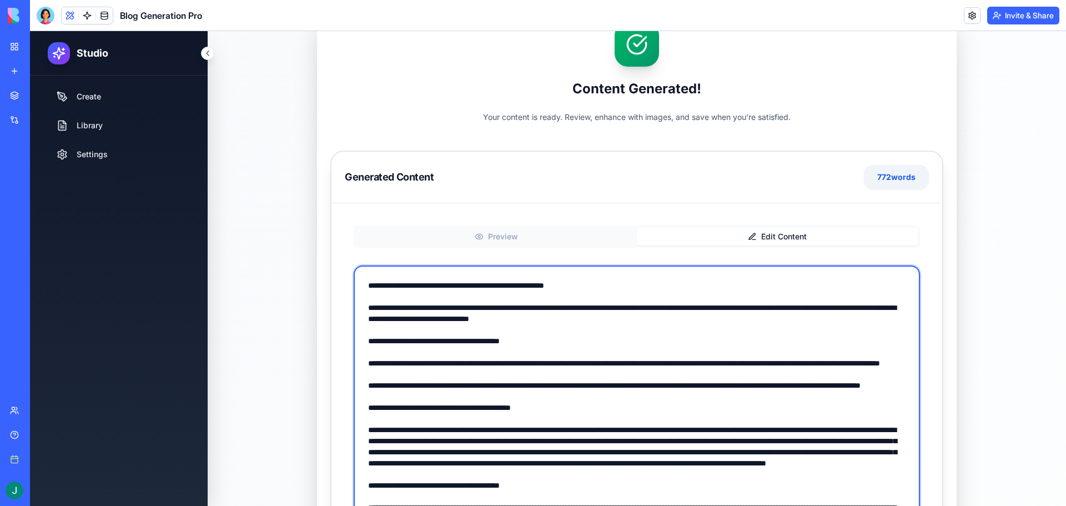
drag, startPoint x: 496, startPoint y: 371, endPoint x: 349, endPoint y: 284, distance: 171.8
click at [349, 284] on div "Preview Edit Content Apply Changes" at bounding box center [636, 407] width 611 height 409
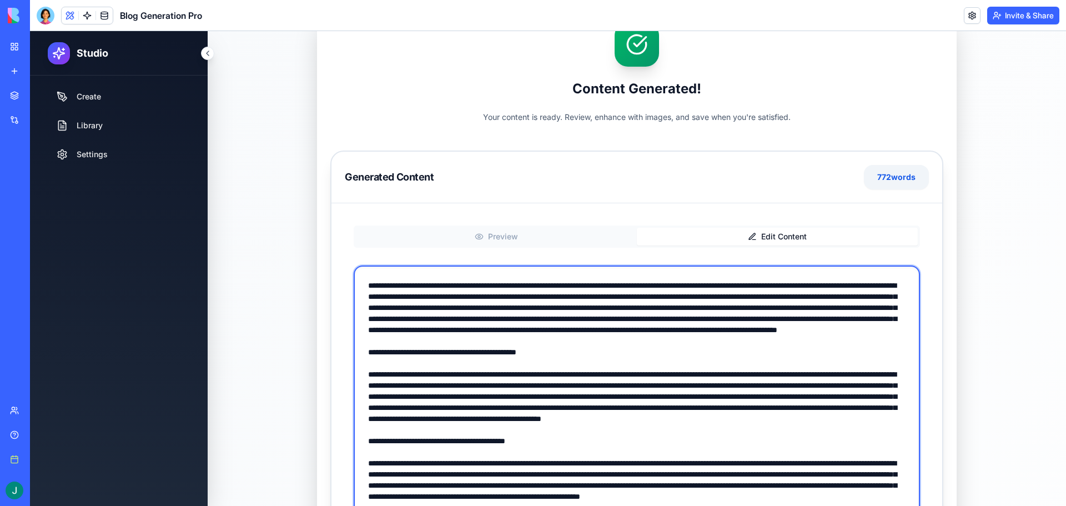
scroll to position [389, 0]
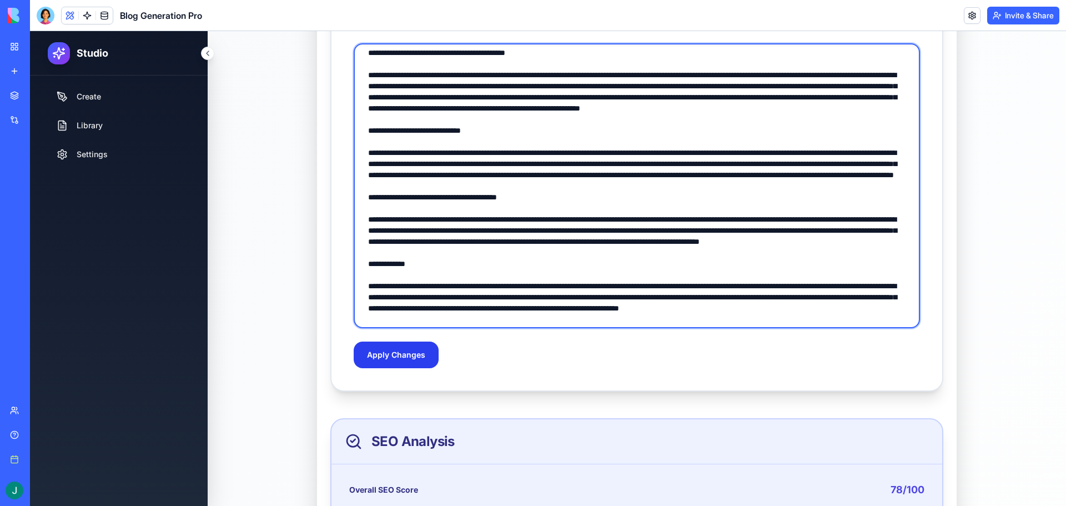
type textarea "**********"
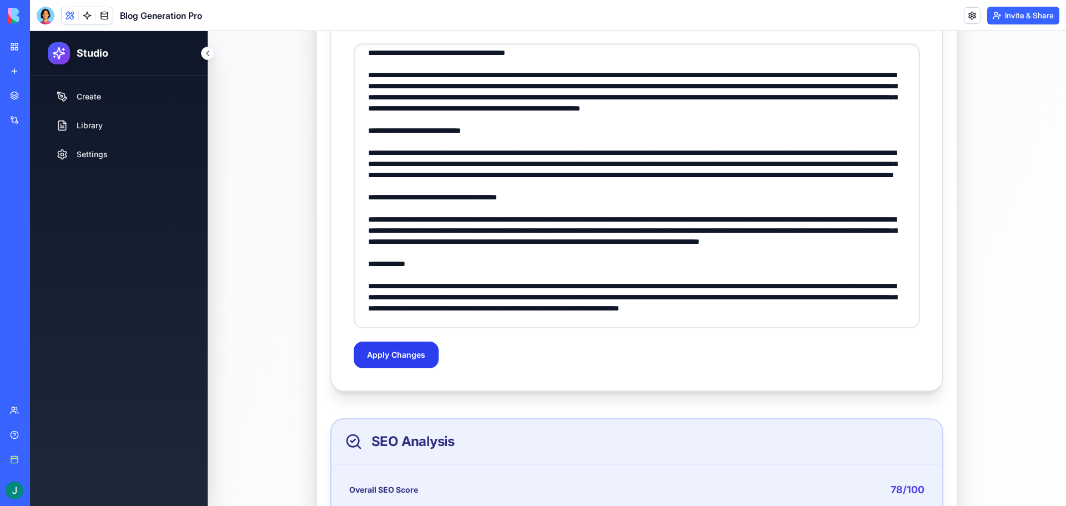
click at [371, 343] on button "Apply Changes" at bounding box center [396, 354] width 85 height 27
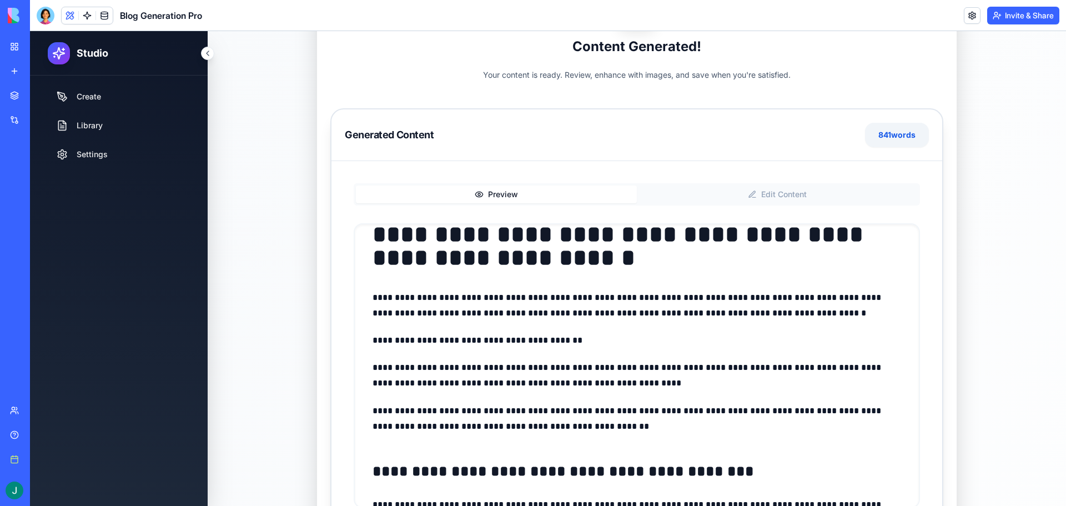
scroll to position [0, 0]
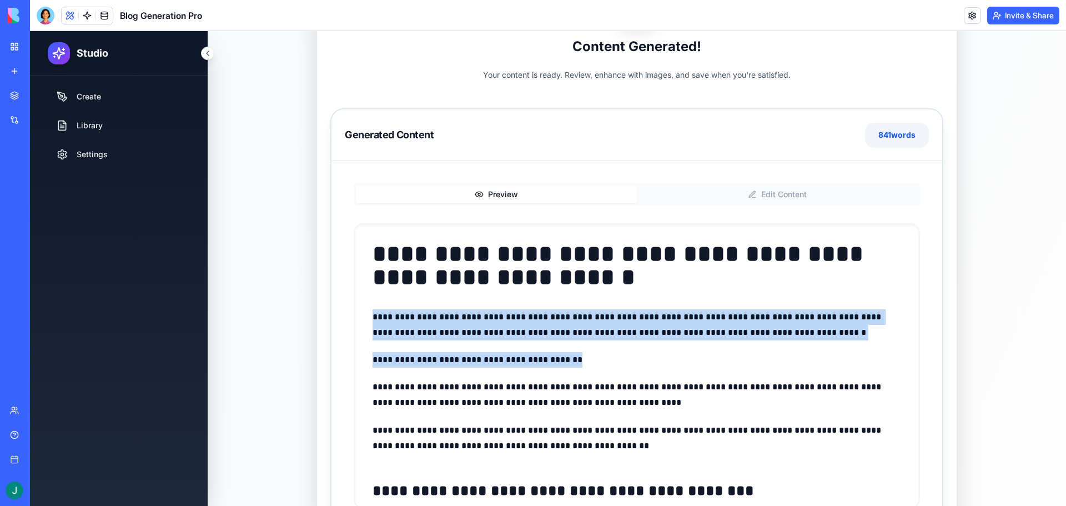
drag, startPoint x: 371, startPoint y: 314, endPoint x: 579, endPoint y: 362, distance: 213.6
